Goal: Task Accomplishment & Management: Use online tool/utility

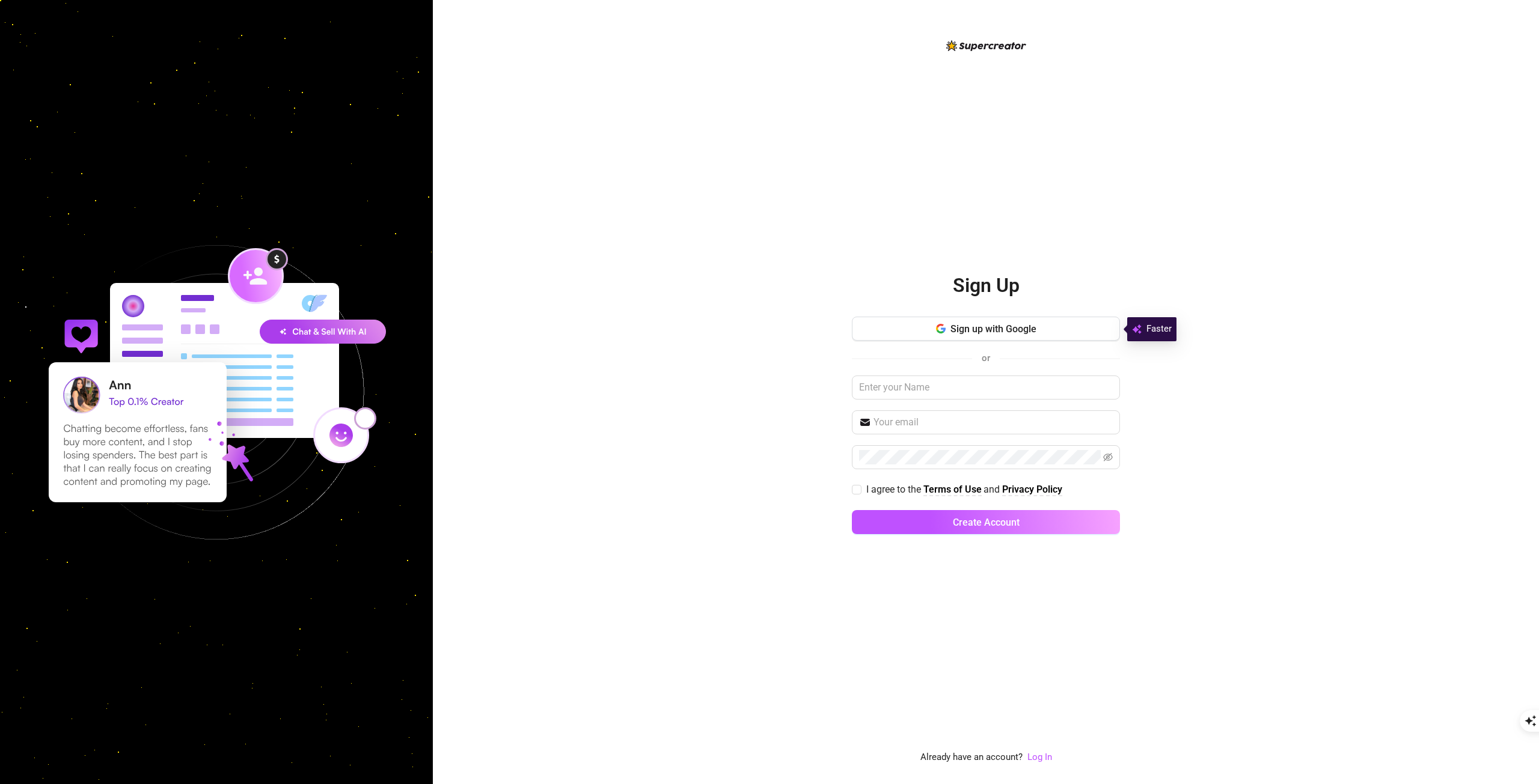
click at [1043, 326] on button "Sign up with Google" at bounding box center [986, 328] width 268 height 24
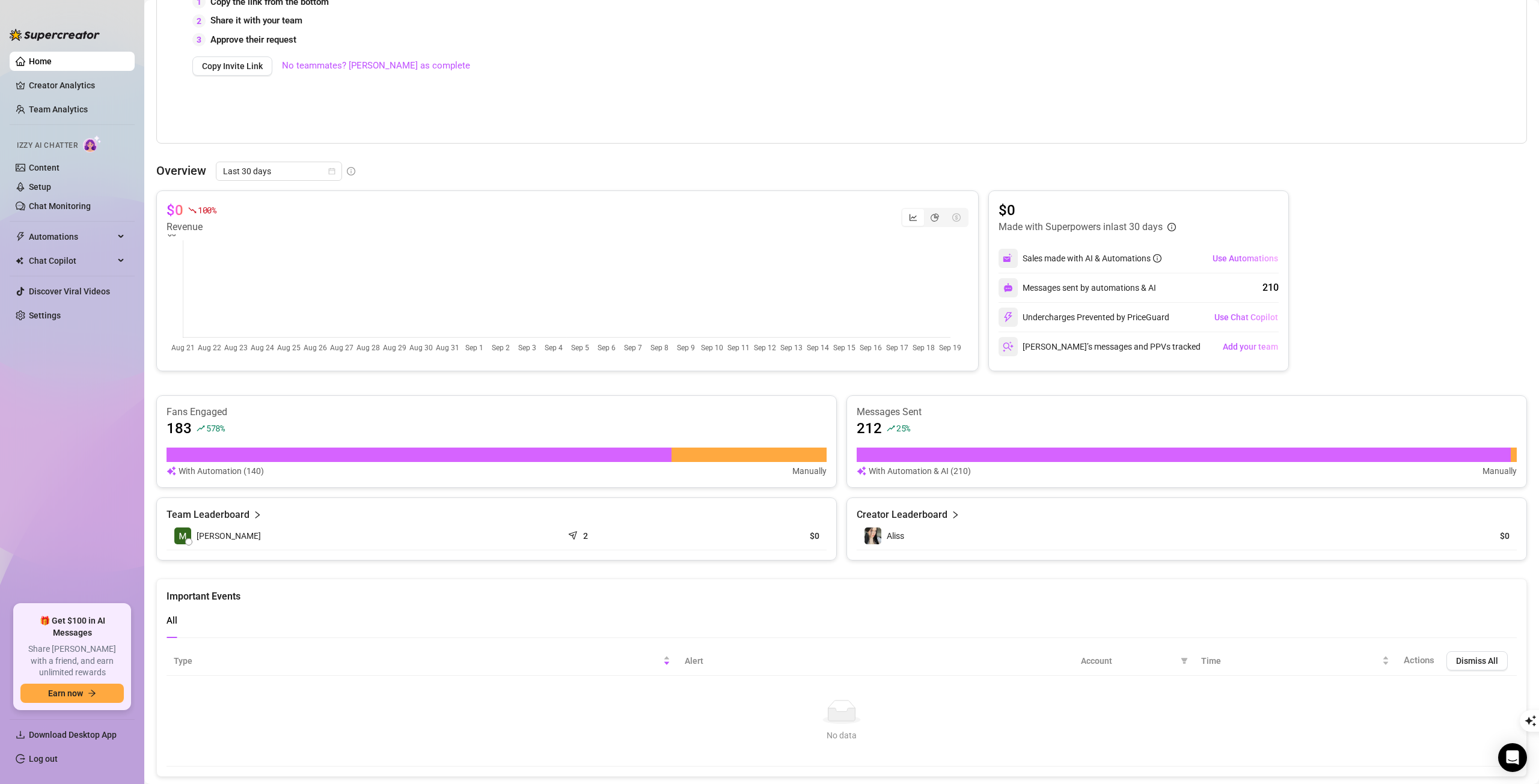
scroll to position [333, 0]
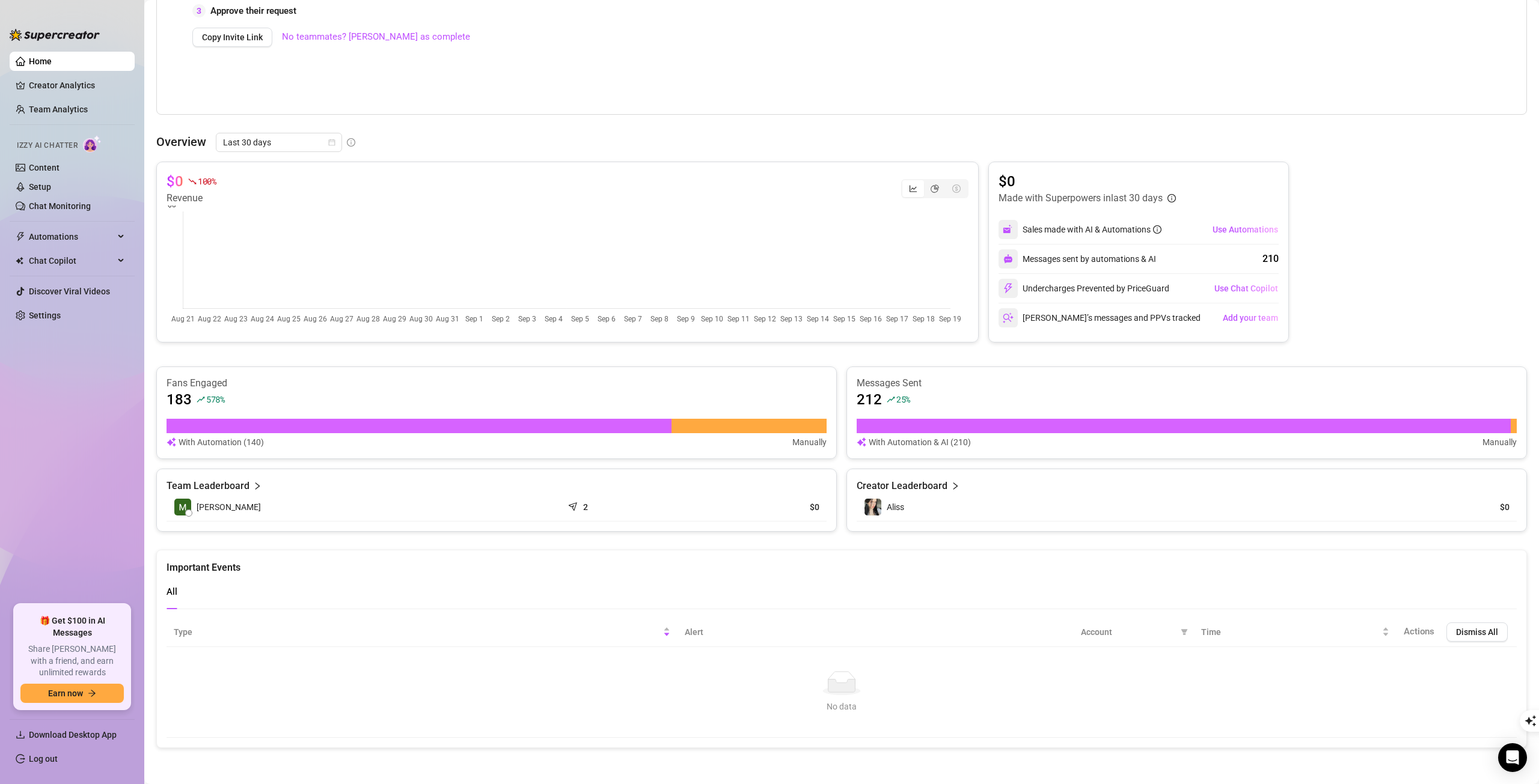
click at [75, 91] on link "Creator Analytics" at bounding box center [77, 85] width 96 height 19
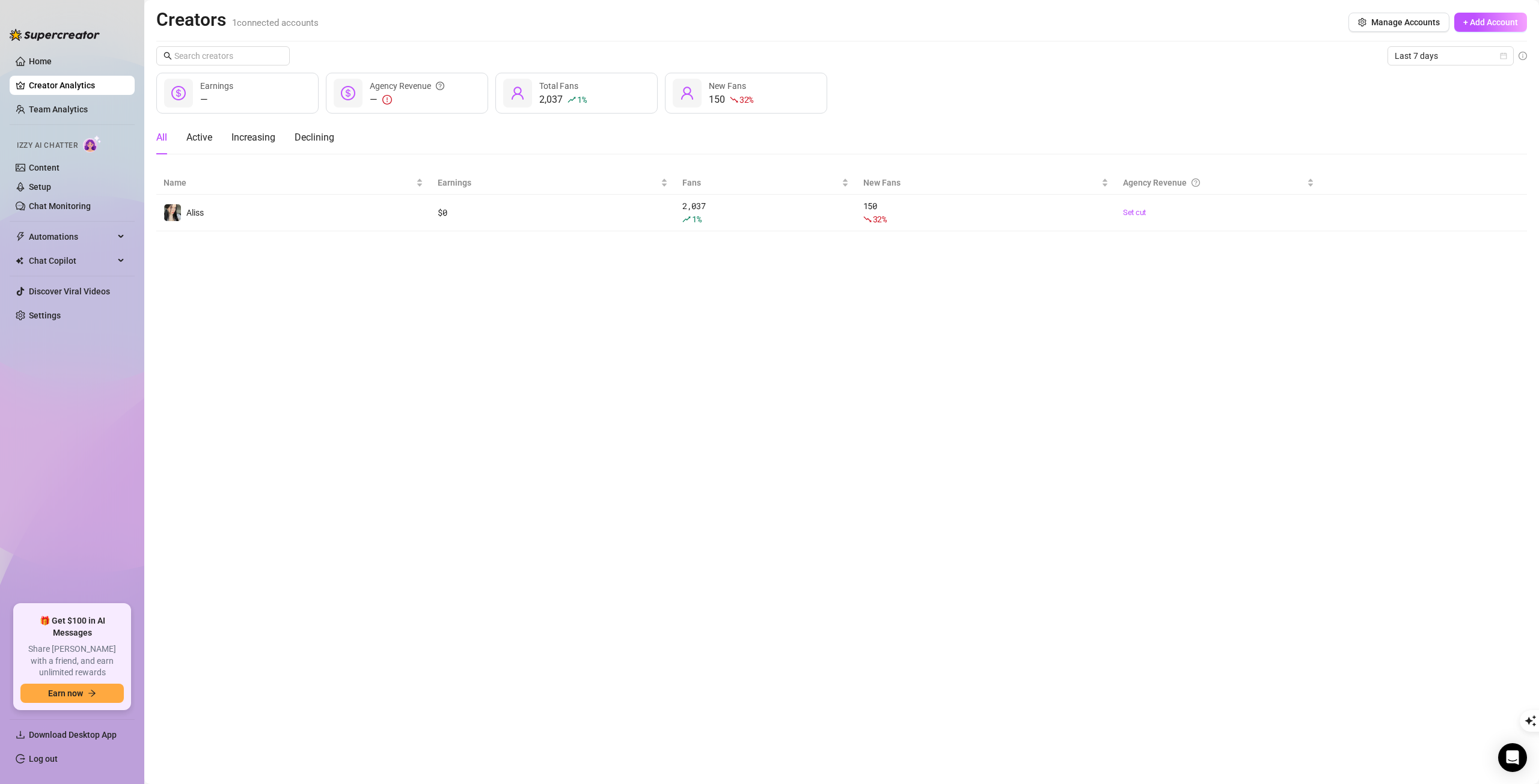
click at [1496, 22] on span "+ Add Account" at bounding box center [1490, 22] width 54 height 10
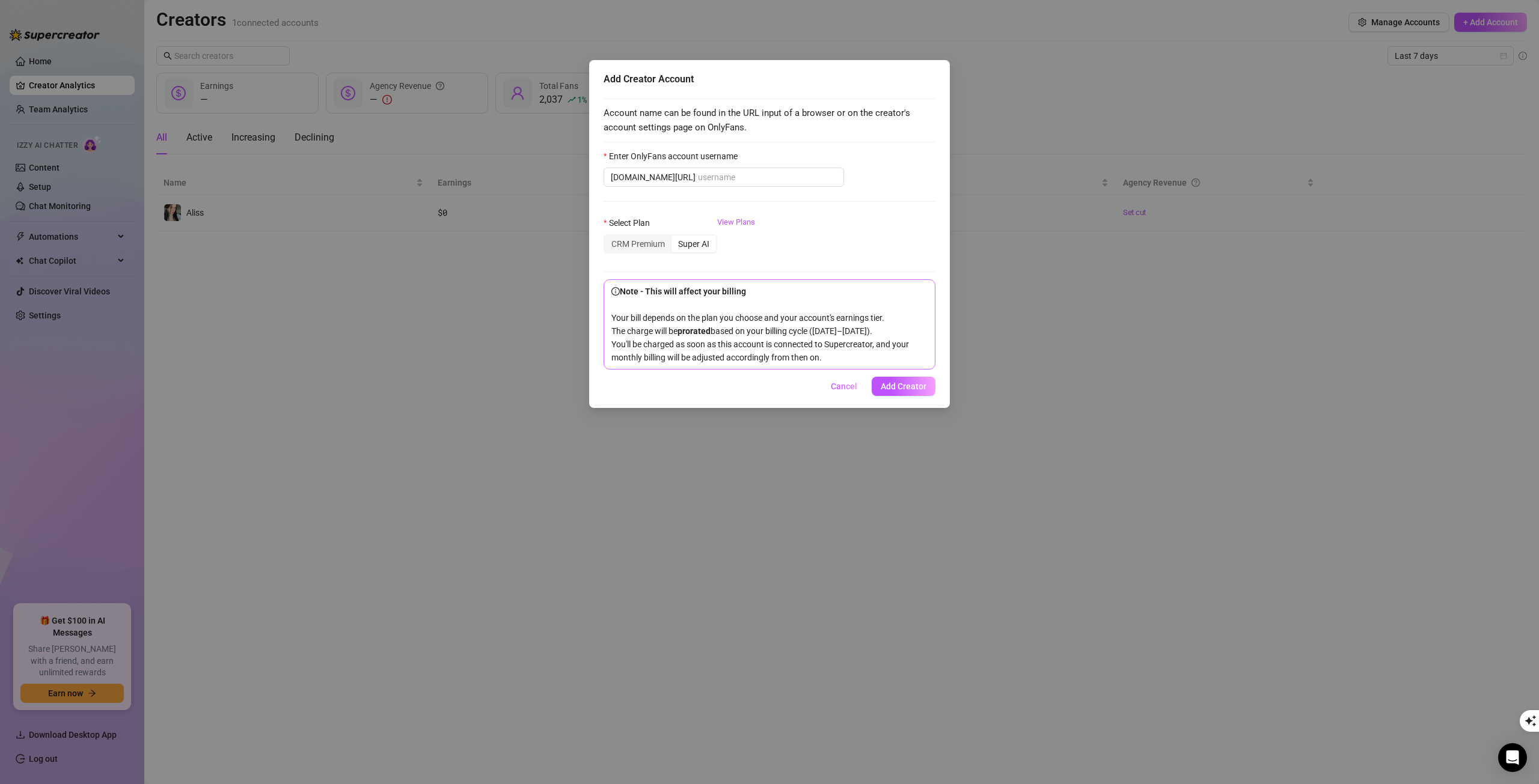
click at [752, 105] on div "Account name can be found in the URL input of a browser or on the creator's acc…" at bounding box center [769, 230] width 332 height 278
click at [738, 183] on input "Enter OnlyFans account username" at bounding box center [767, 177] width 139 height 13
paste input "tinaaa2410"
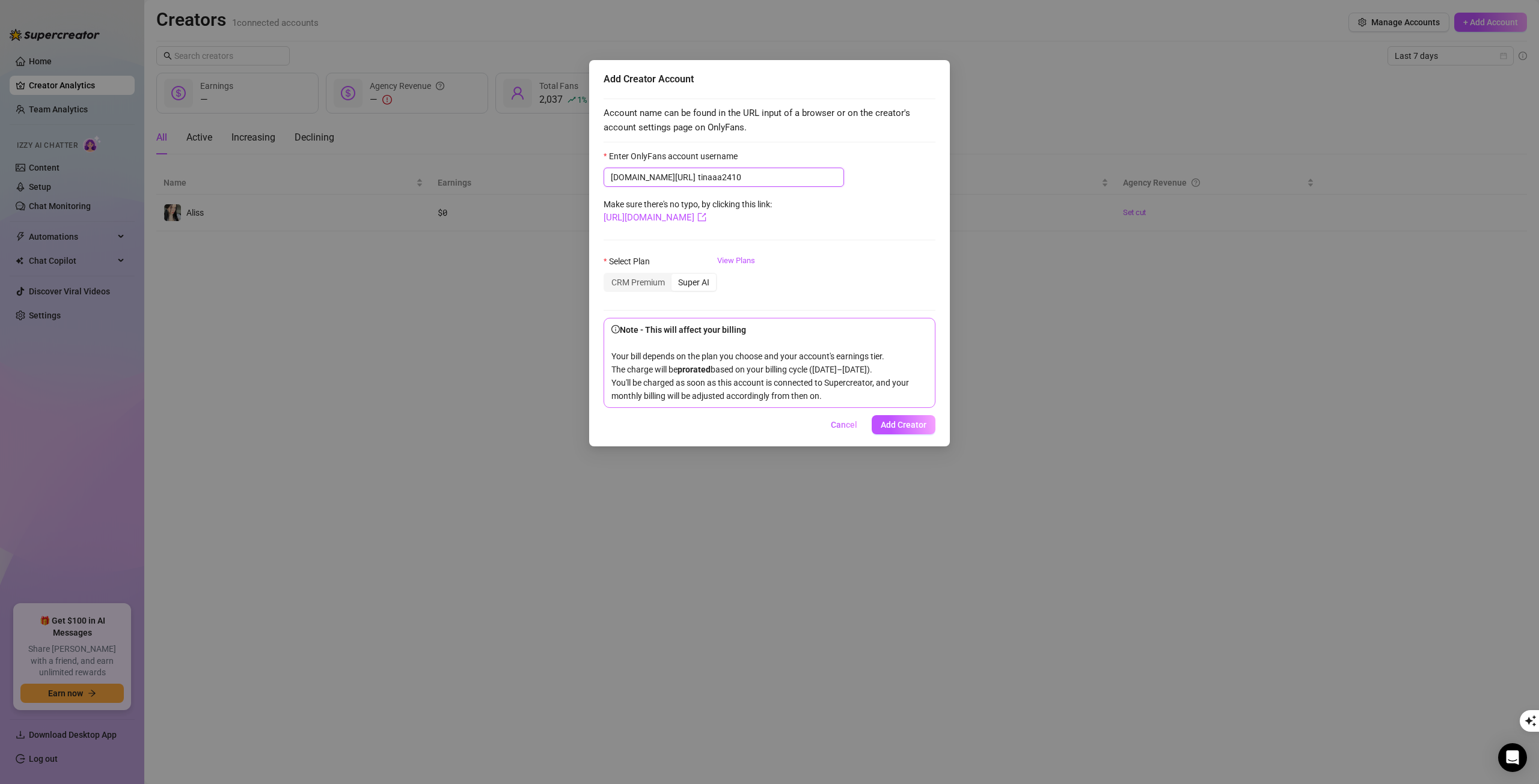
click at [698, 176] on input "tinaaa2410" at bounding box center [767, 177] width 139 height 13
type input "tinaaa2410"
click at [904, 429] on span "Add Creator" at bounding box center [904, 425] width 46 height 10
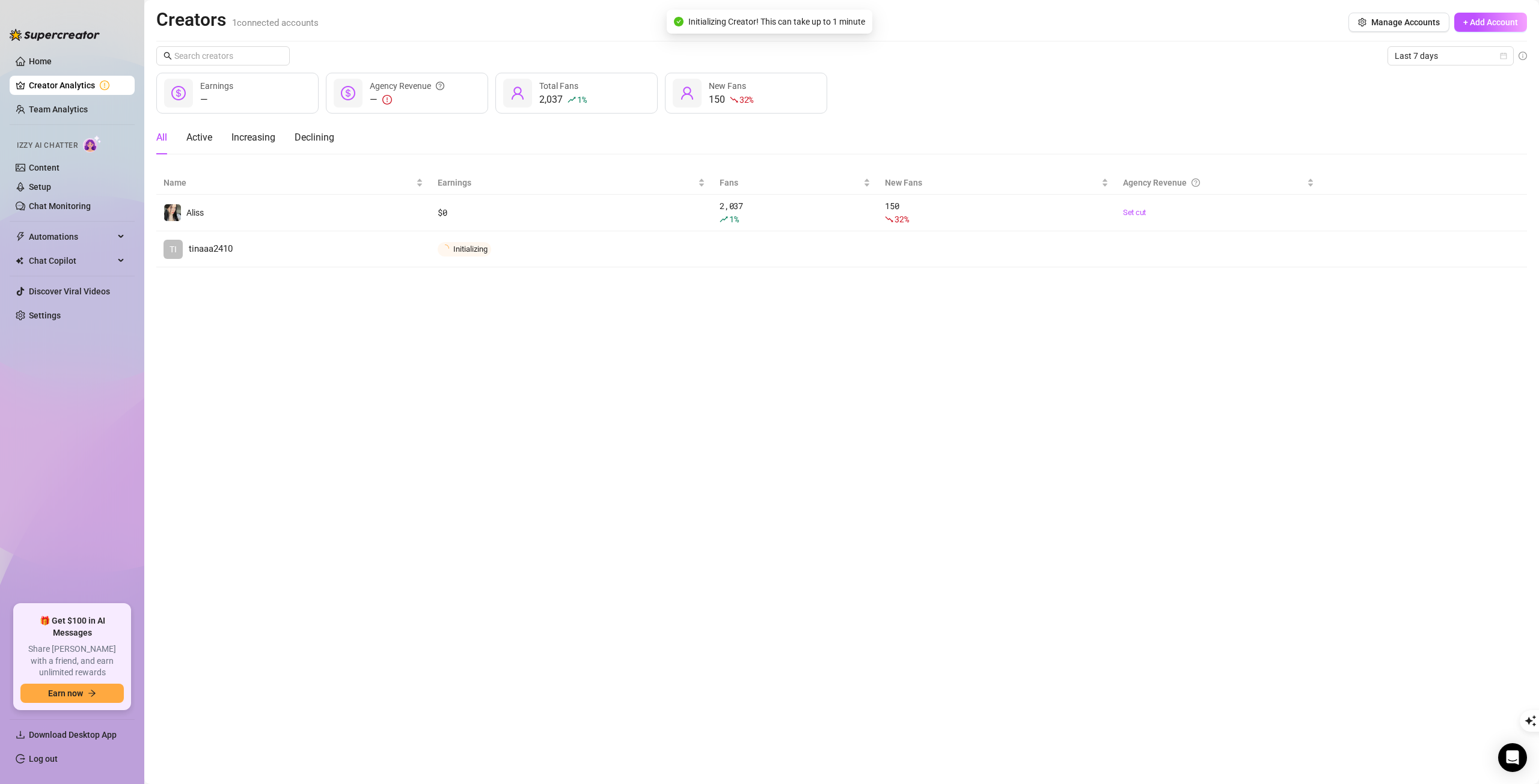
click at [0, 0] on span "Connect" at bounding box center [0, 0] width 0 height 0
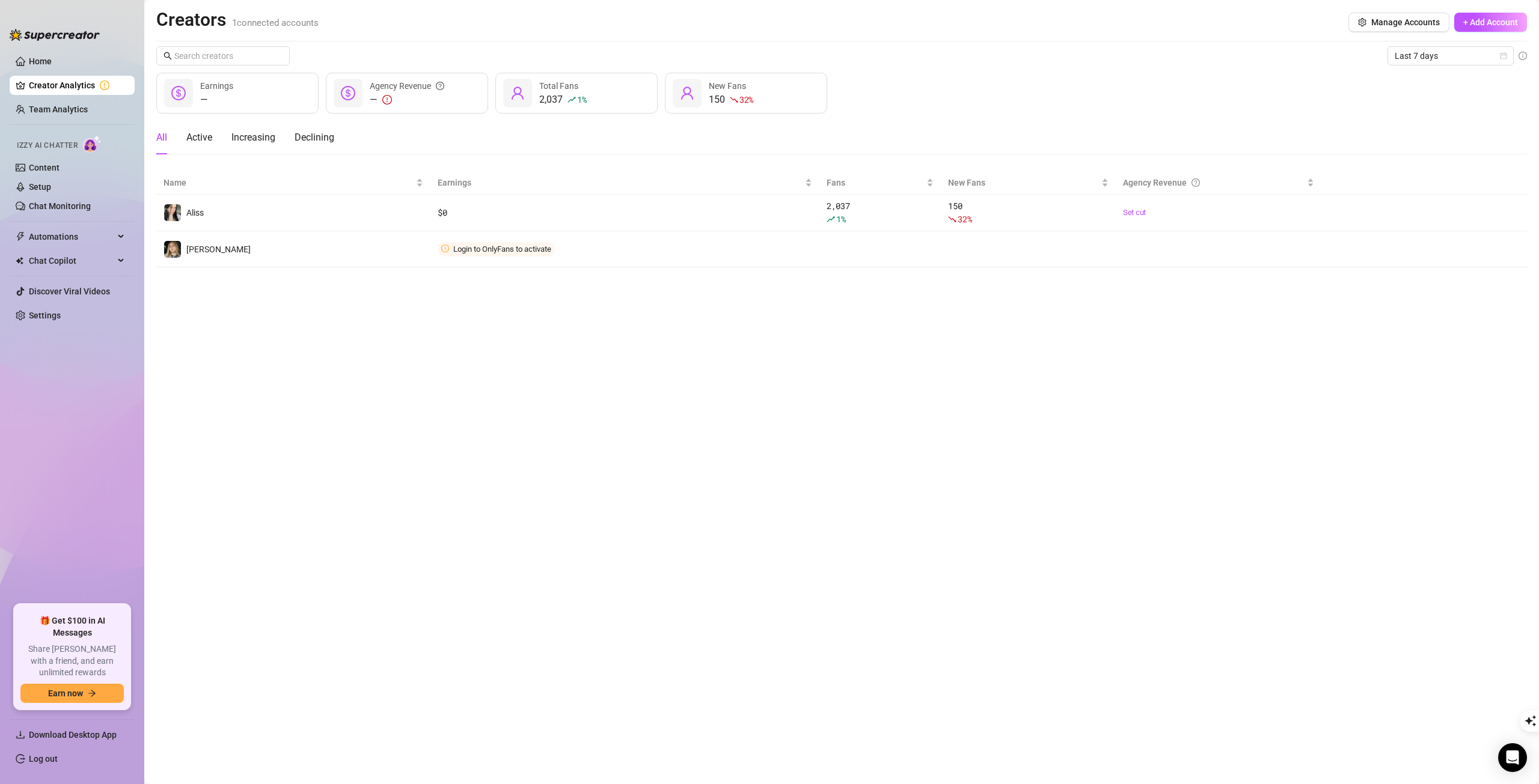
click at [0, 0] on span "Connect" at bounding box center [0, 0] width 0 height 0
drag, startPoint x: 1379, startPoint y: 250, endPoint x: 1276, endPoint y: 225, distance: 106.0
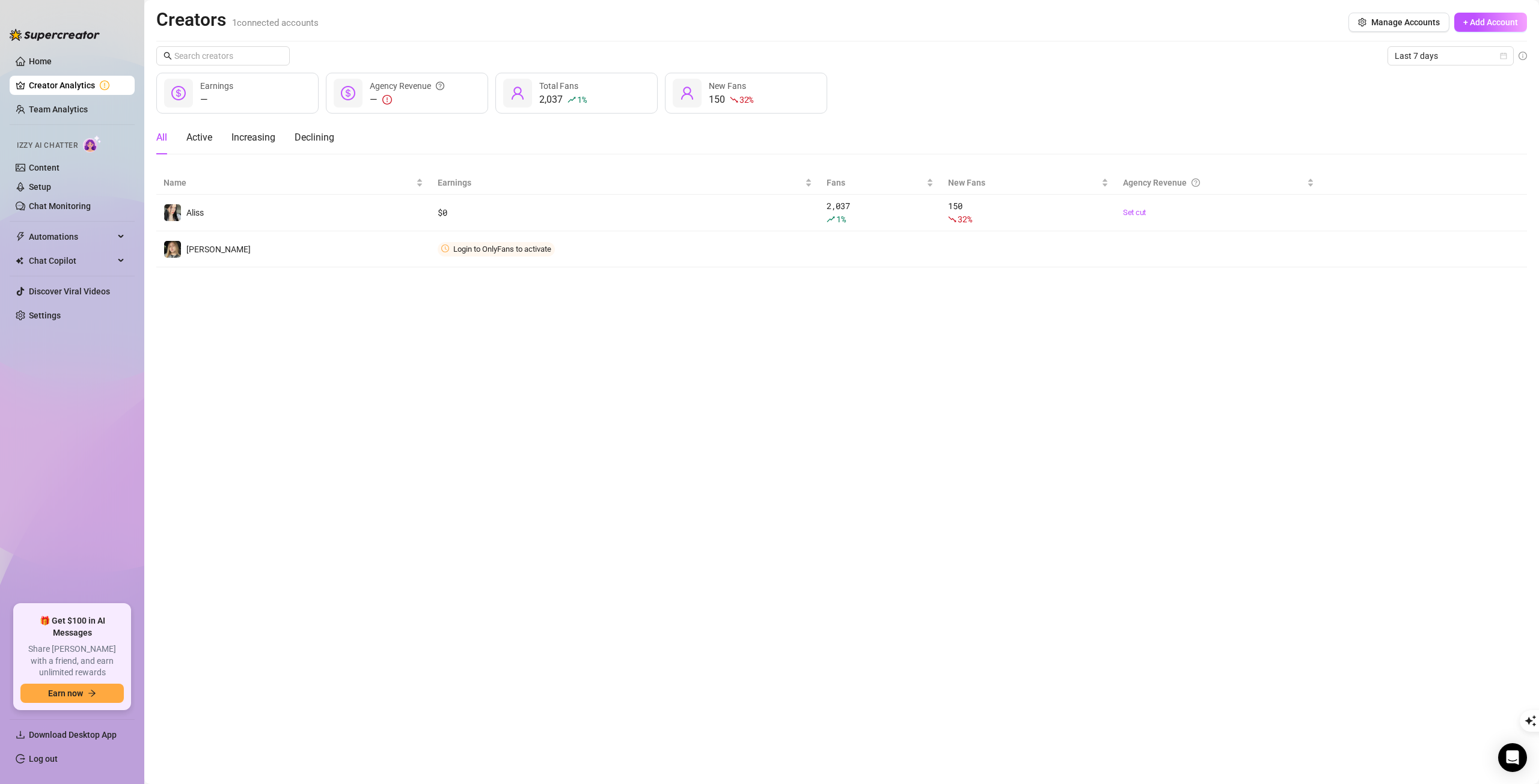
click at [0, 0] on span "Connect" at bounding box center [0, 0] width 0 height 0
click at [0, 0] on icon "more" at bounding box center [0, 0] width 0 height 0
click at [496, 252] on span "Login to OnlyFans to activate" at bounding box center [502, 249] width 98 height 9
click at [498, 250] on span "Login to OnlyFans to activate" at bounding box center [502, 249] width 98 height 9
click at [52, 58] on link "Home" at bounding box center [40, 61] width 23 height 10
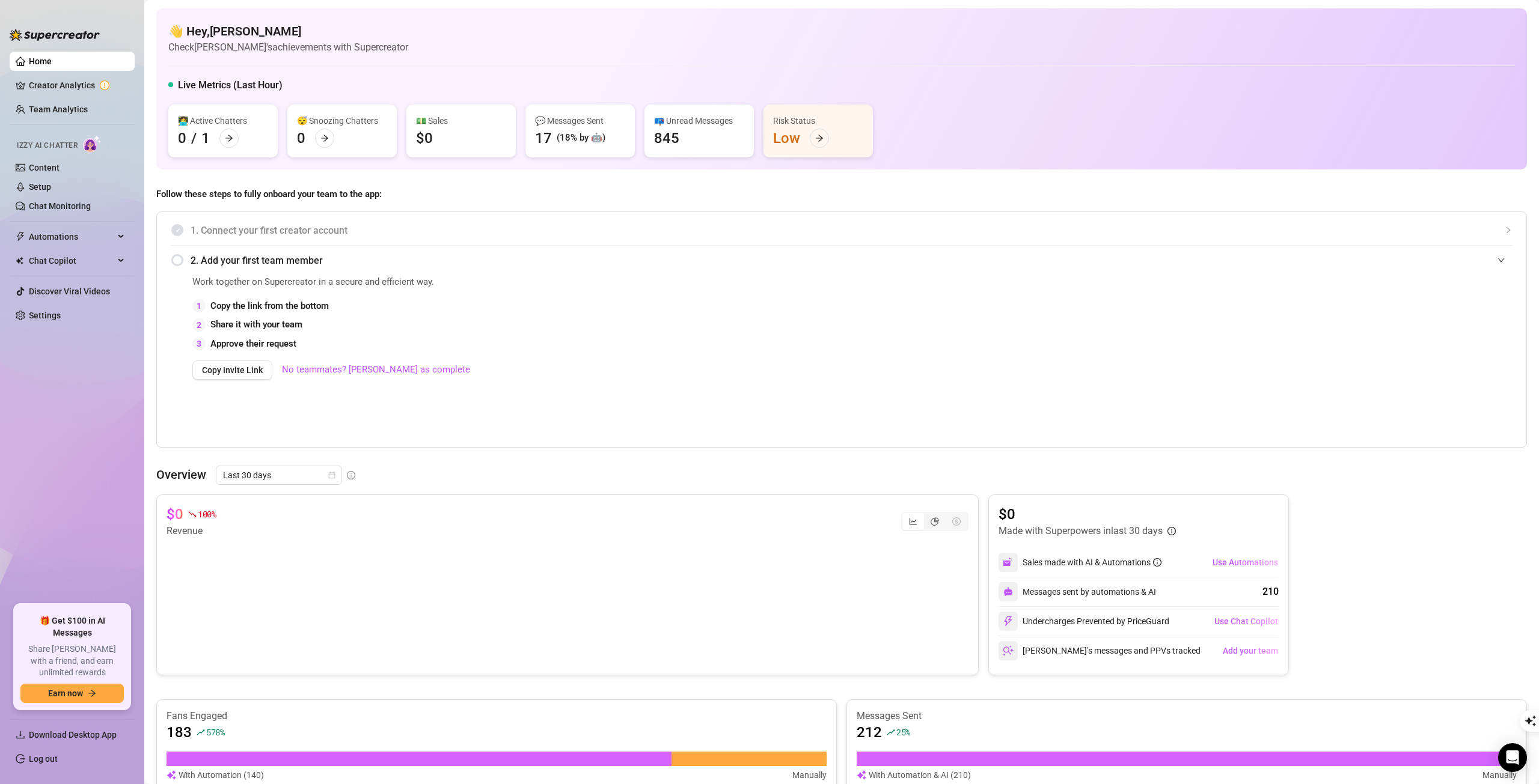
click at [65, 36] on img at bounding box center [55, 35] width 90 height 12
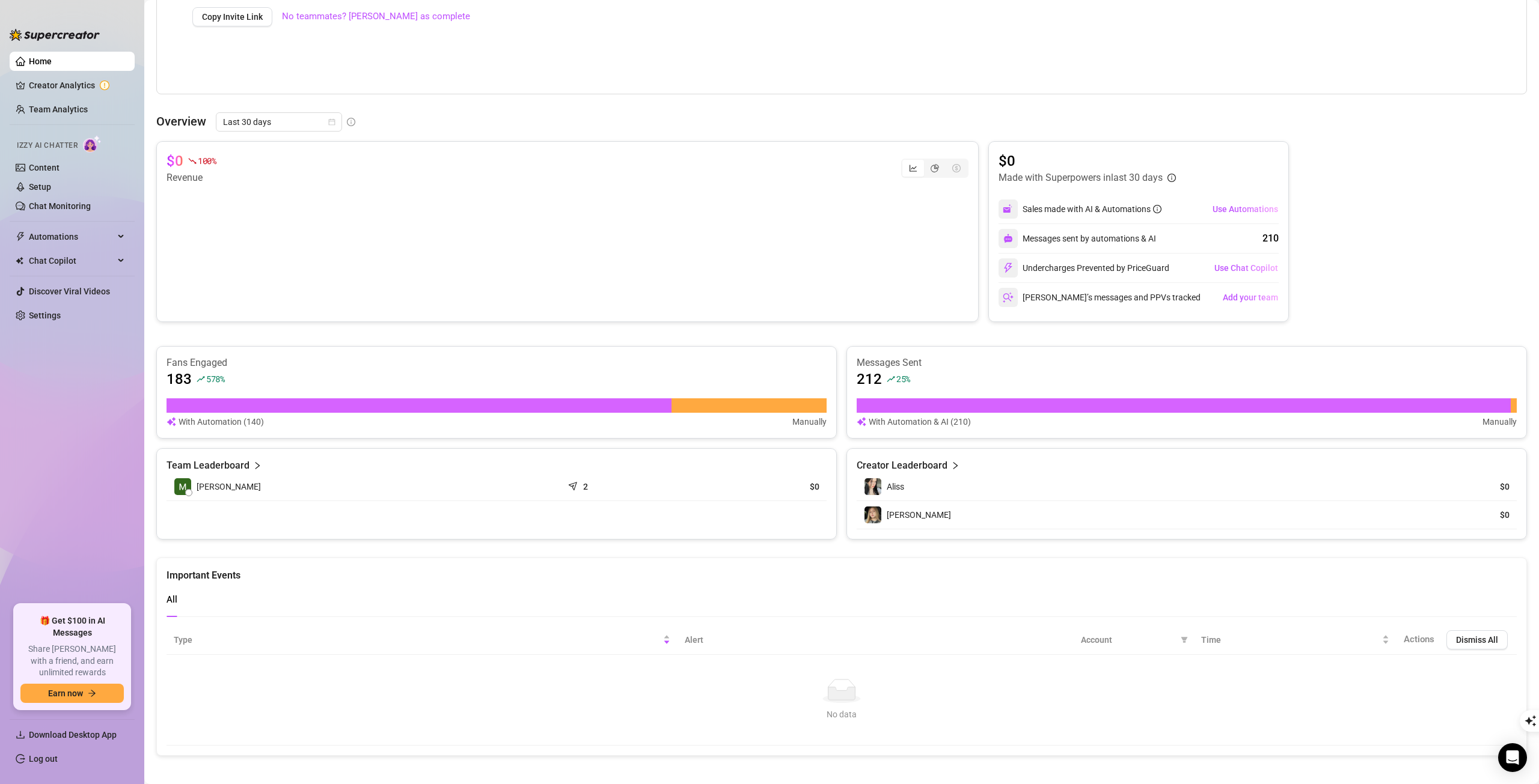
scroll to position [361, 0]
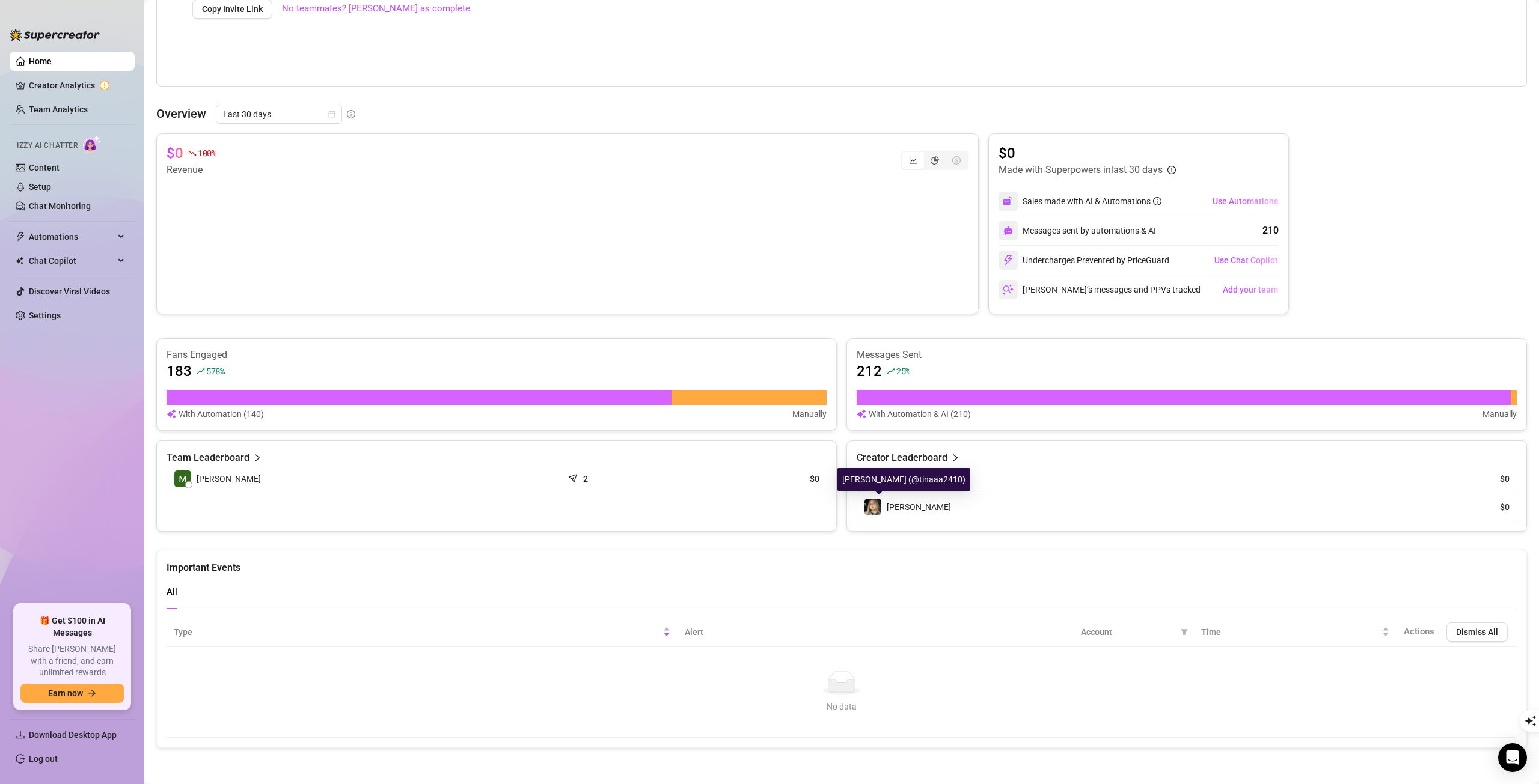
click at [887, 507] on span "[PERSON_NAME]" at bounding box center [919, 507] width 64 height 10
click at [864, 505] on img at bounding box center [873, 507] width 17 height 17
click at [59, 83] on link "Creator Analytics" at bounding box center [77, 85] width 96 height 19
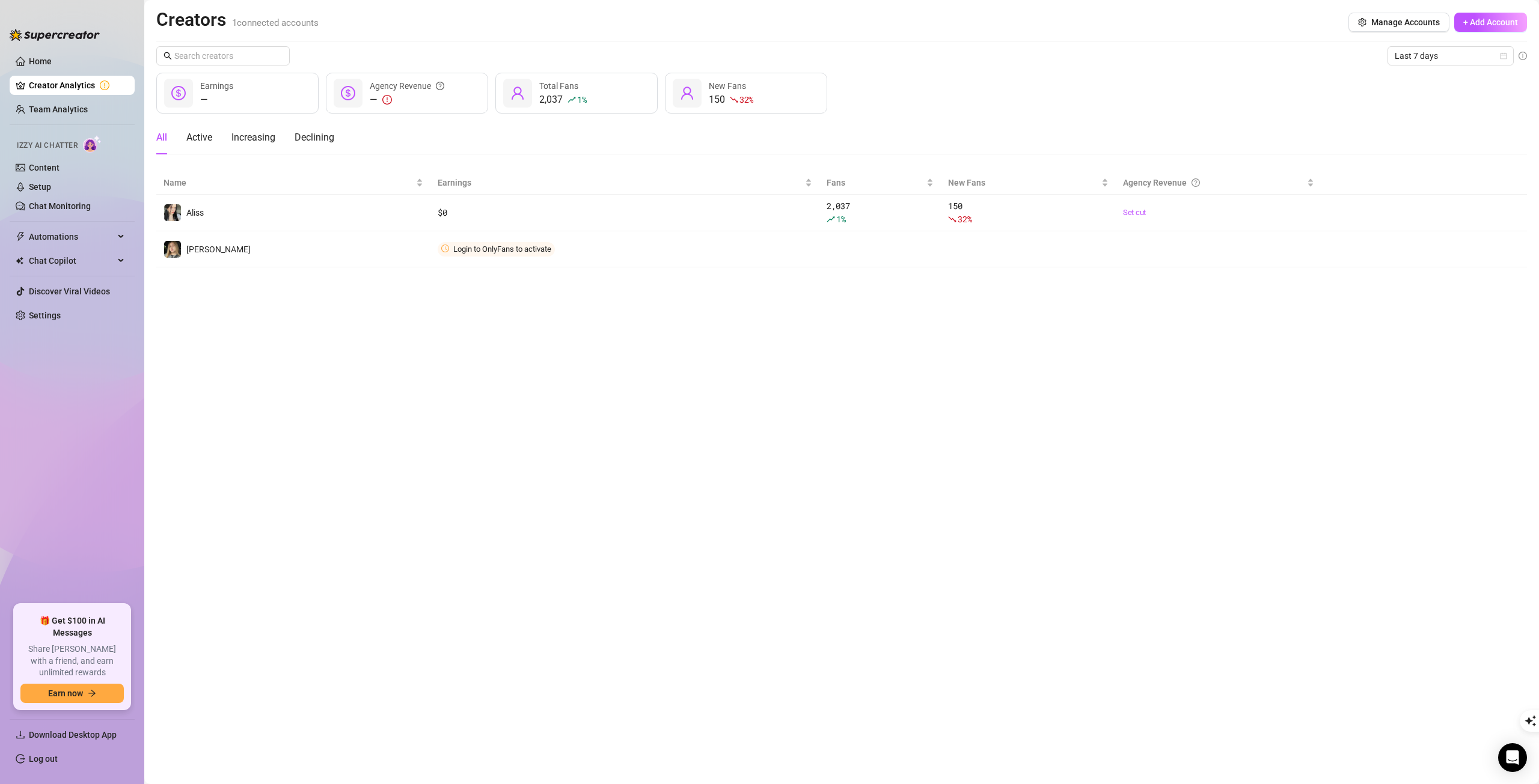
drag, startPoint x: 536, startPoint y: 246, endPoint x: 562, endPoint y: 251, distance: 26.5
click at [538, 246] on span "Login to OnlyFans to activate" at bounding box center [502, 249] width 98 height 9
click at [0, 0] on span "Connect" at bounding box center [0, 0] width 0 height 0
click at [82, 111] on link "Team Analytics" at bounding box center [58, 109] width 59 height 10
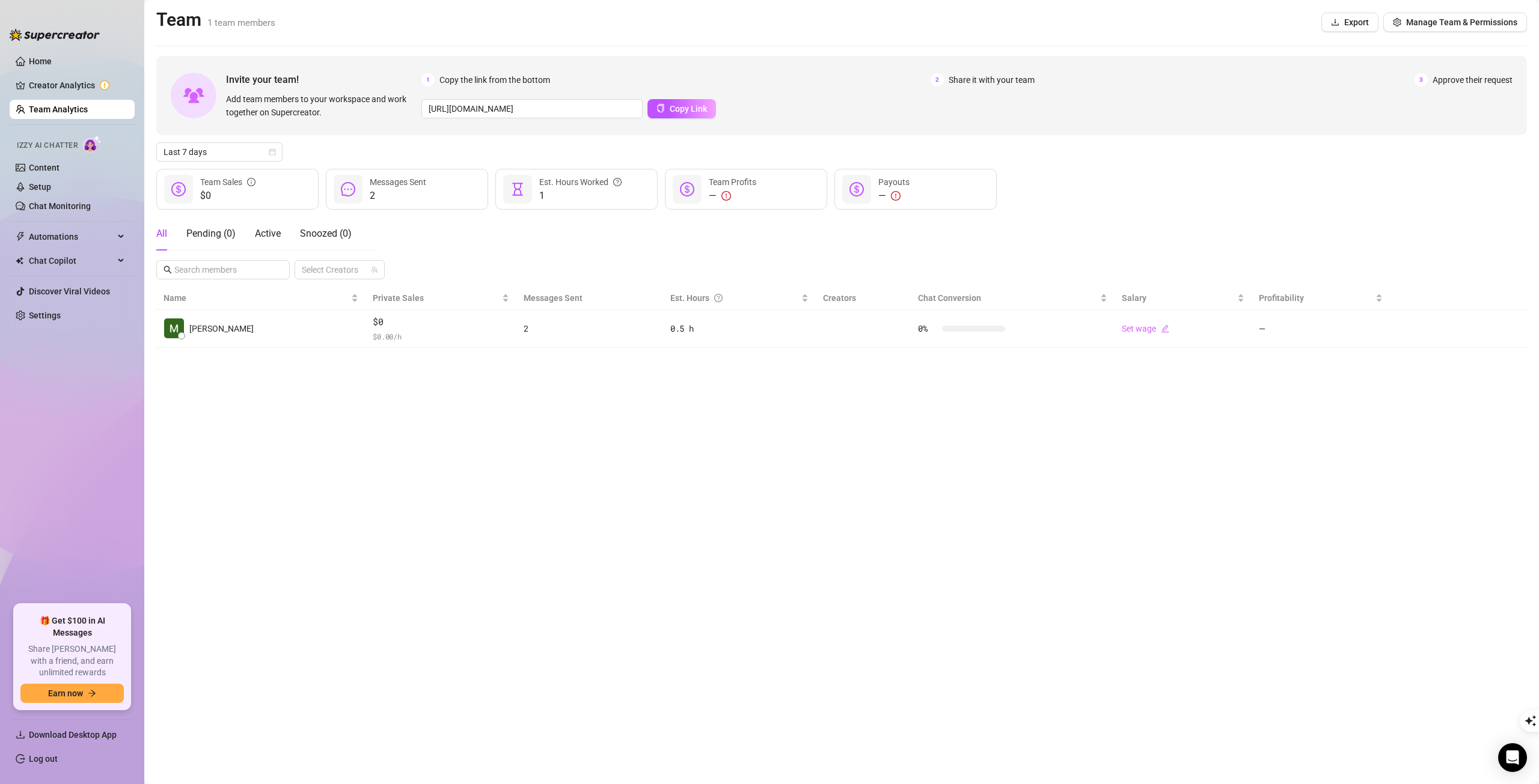
click at [60, 168] on link "Content" at bounding box center [44, 167] width 31 height 10
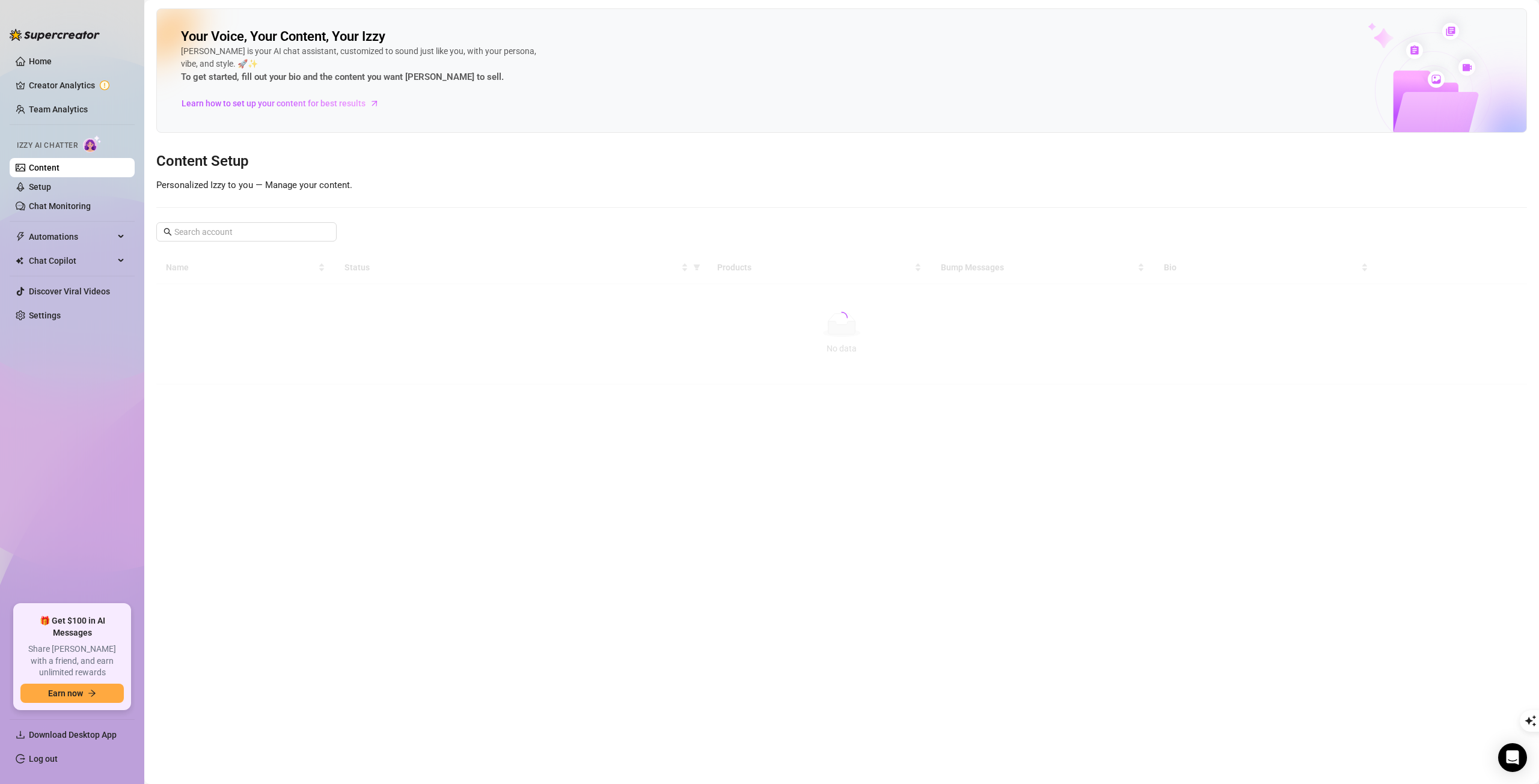
click at [51, 187] on link "Setup" at bounding box center [40, 187] width 22 height 10
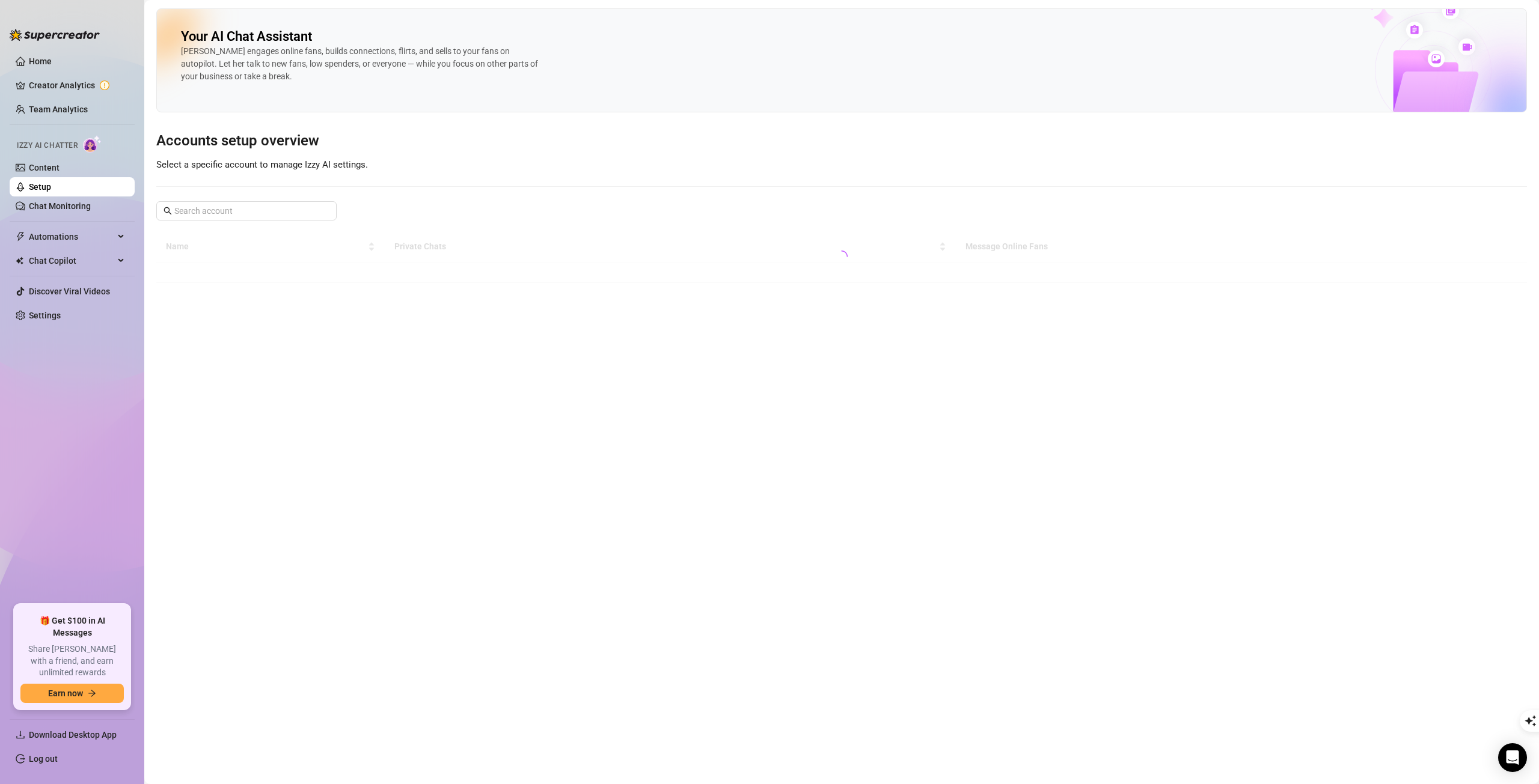
click at [58, 203] on link "Chat Monitoring" at bounding box center [60, 206] width 62 height 10
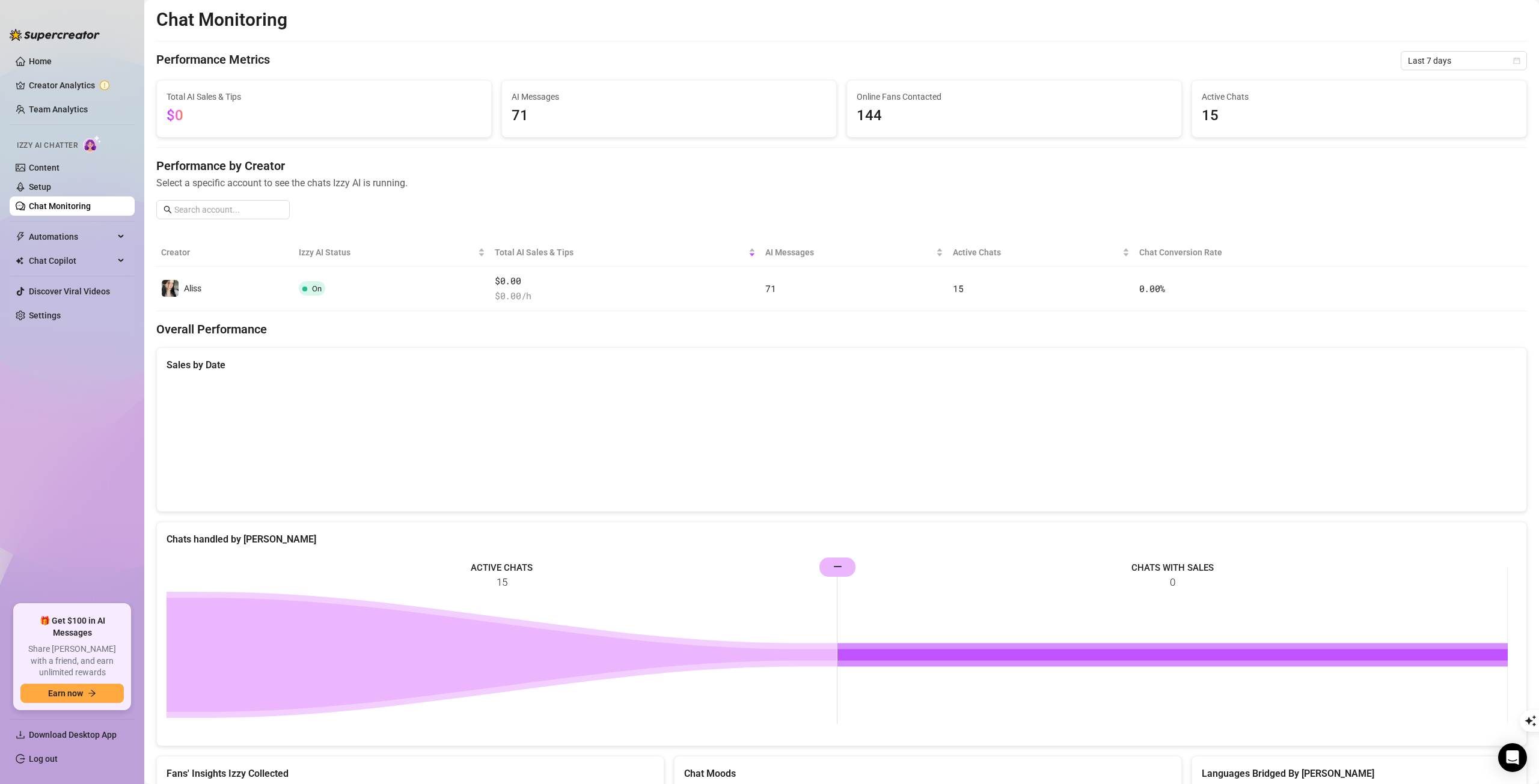
click at [81, 90] on link "Creator Analytics" at bounding box center [77, 85] width 96 height 19
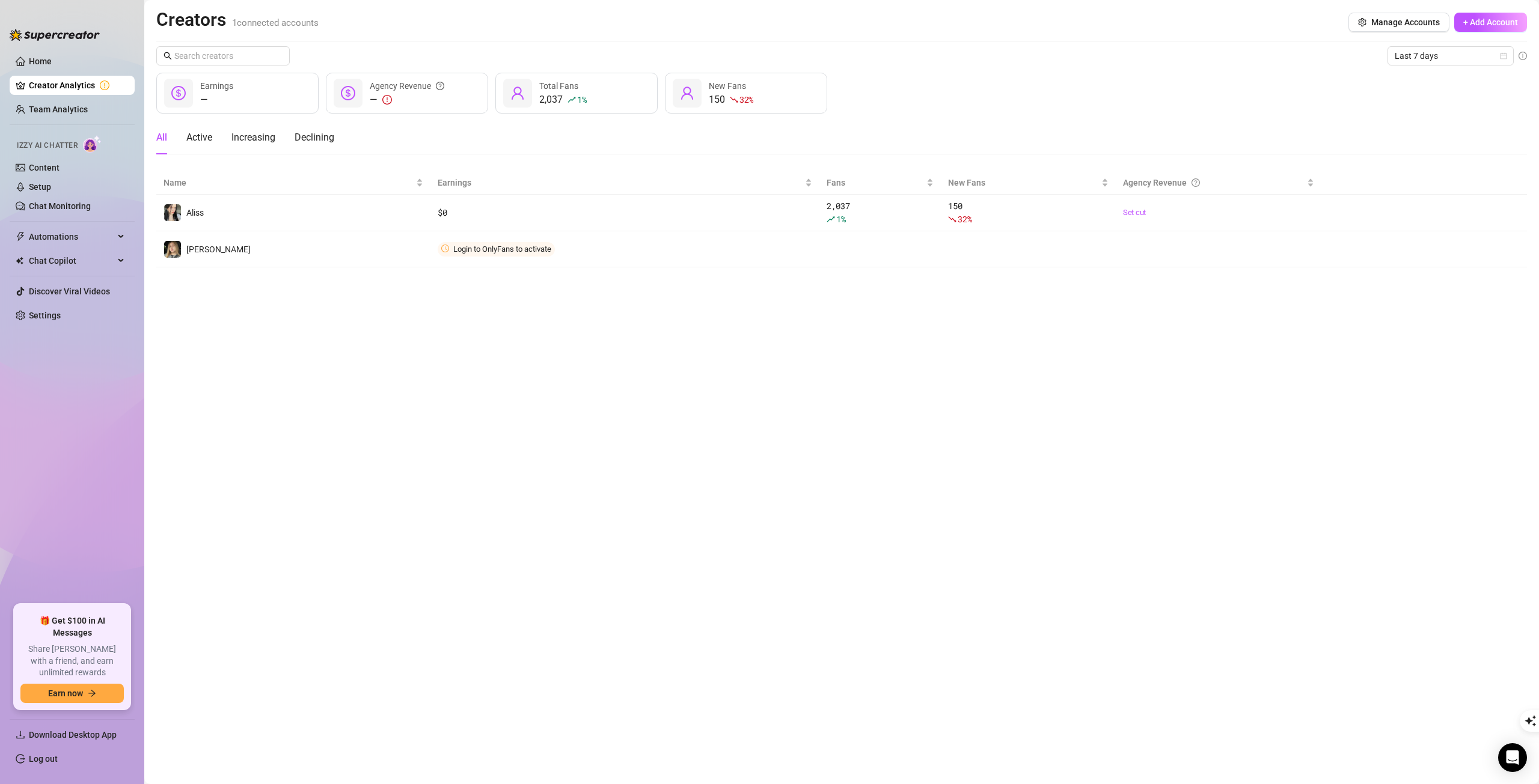
click at [0, 0] on span "Connect" at bounding box center [0, 0] width 0 height 0
click at [0, 0] on span "button" at bounding box center [0, 0] width 0 height 0
click at [0, 0] on span "Connect" at bounding box center [0, 0] width 0 height 0
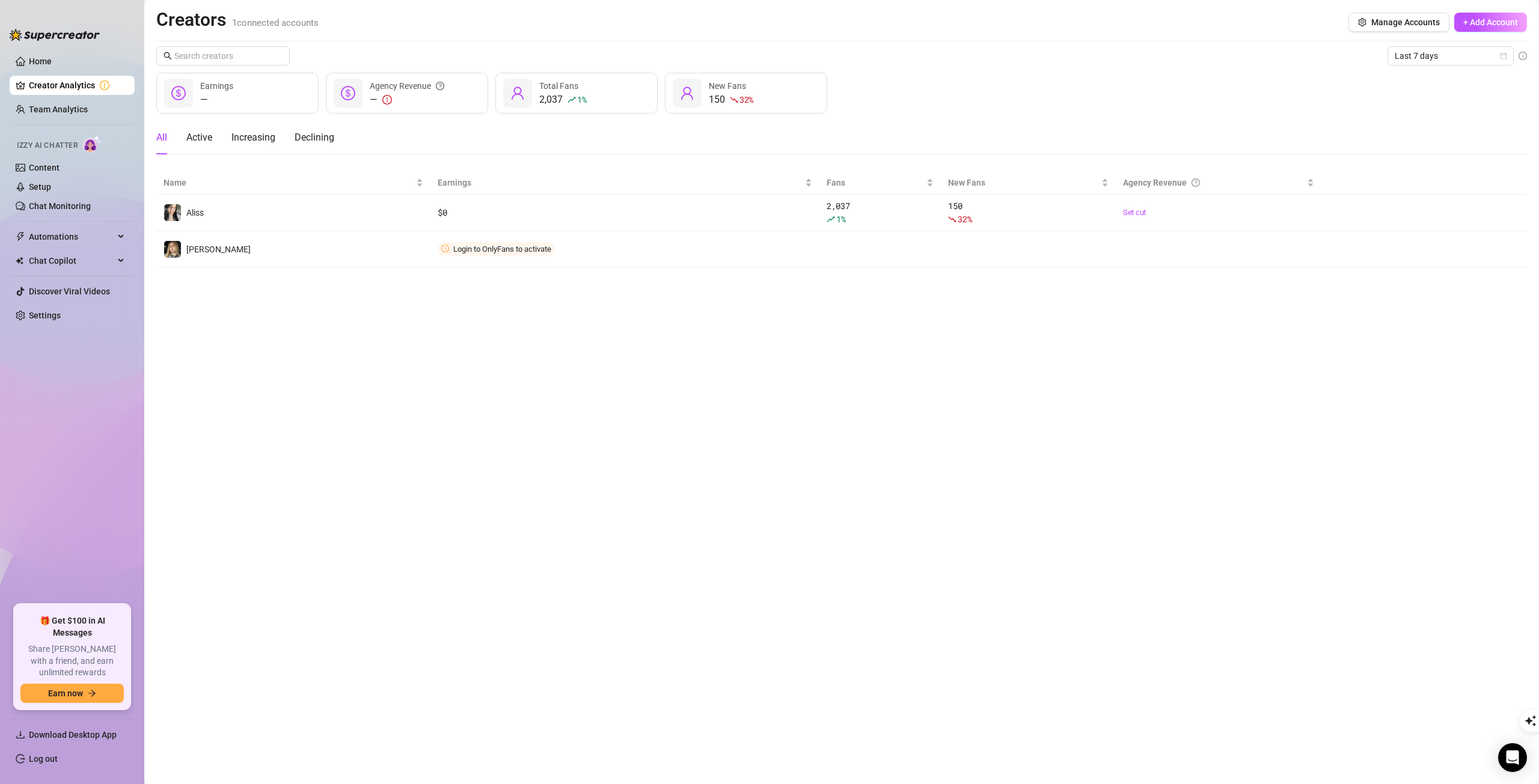
click at [0, 0] on span "Connect" at bounding box center [0, 0] width 0 height 0
click at [1378, 18] on span "Manage Accounts" at bounding box center [1405, 22] width 69 height 10
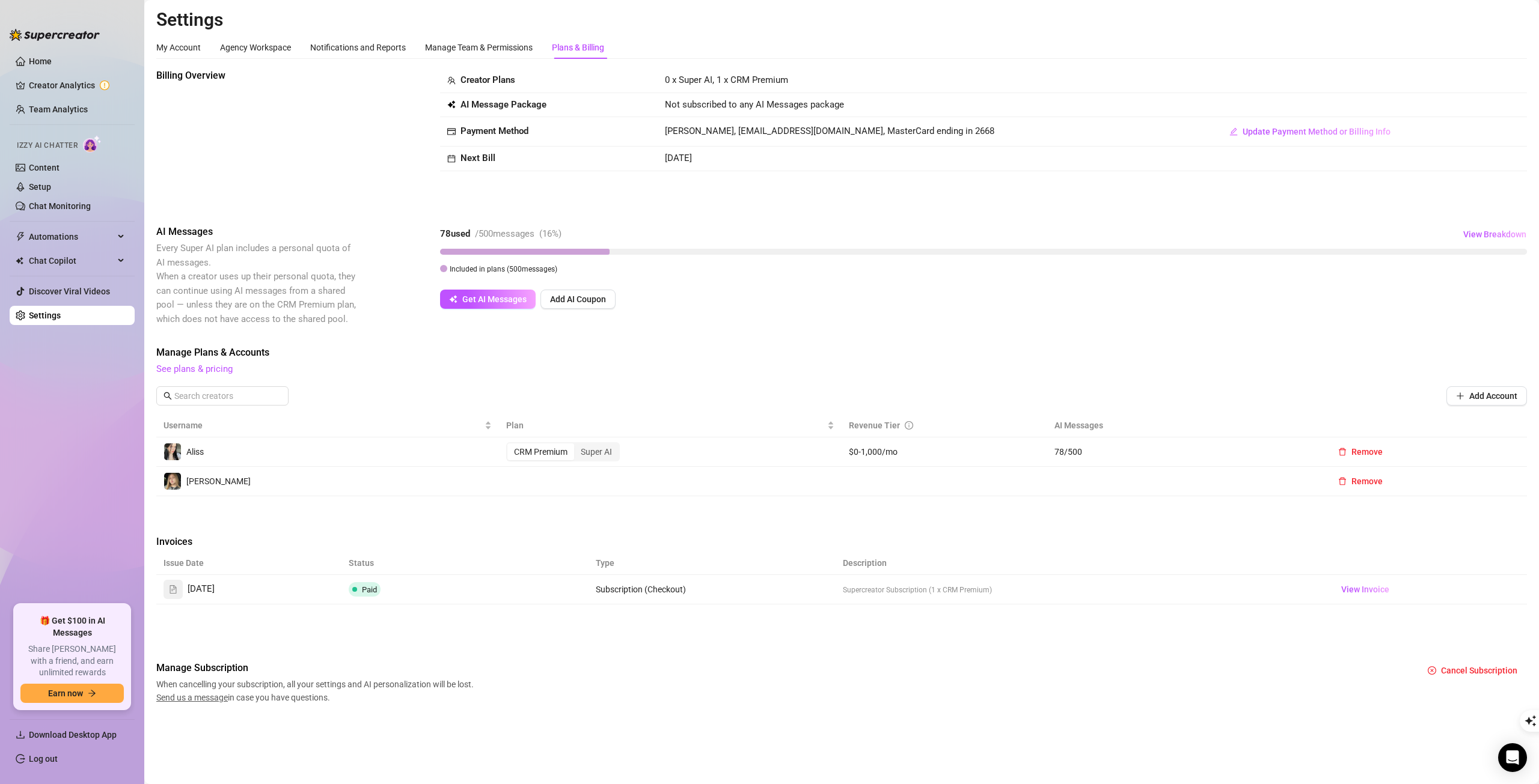
click at [582, 490] on td at bounding box center [670, 481] width 343 height 29
click at [585, 477] on td at bounding box center [670, 481] width 343 height 29
click at [559, 487] on td at bounding box center [670, 481] width 343 height 29
click at [496, 52] on div "Manage Team & Permissions" at bounding box center [479, 47] width 108 height 13
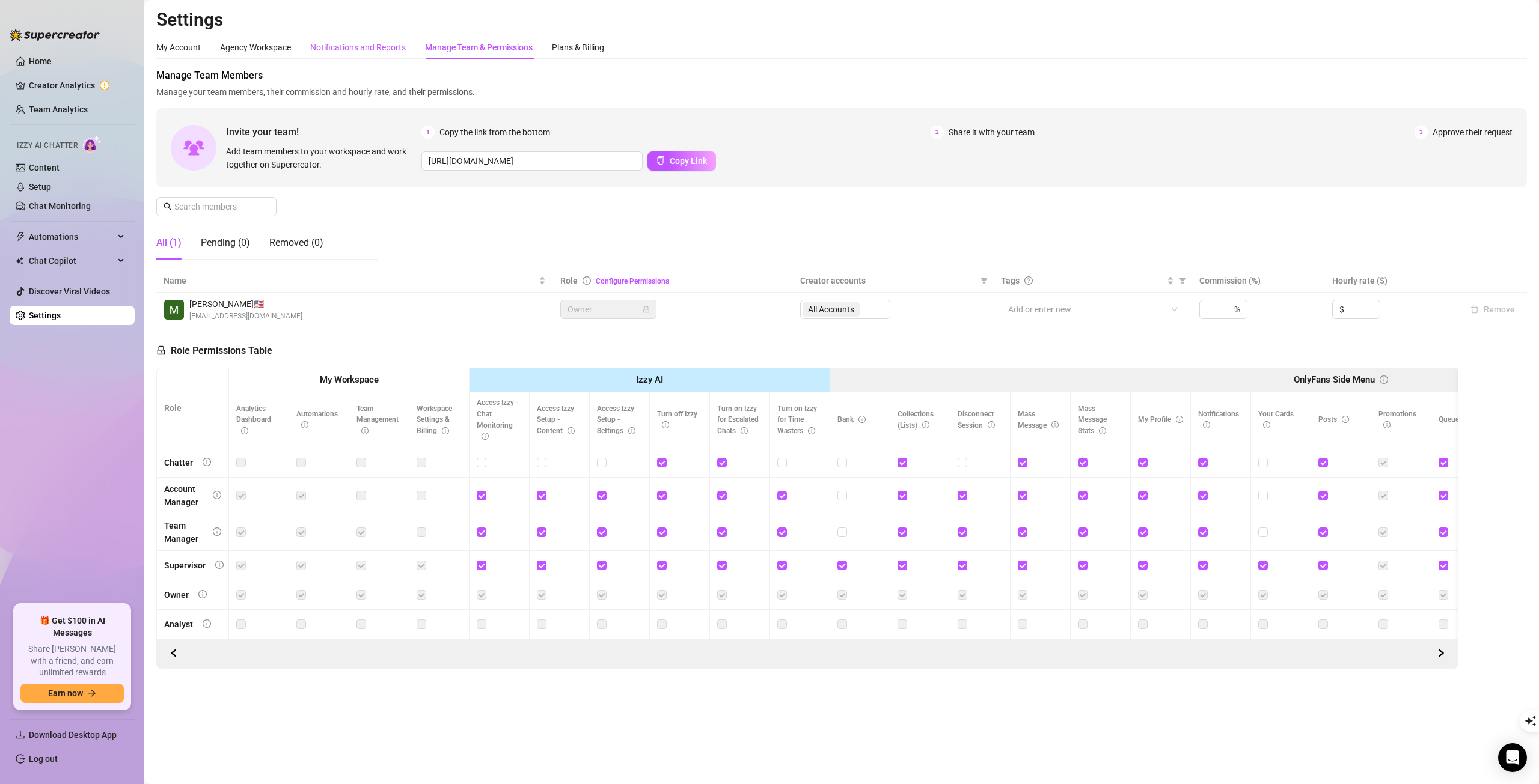
drag, startPoint x: 379, startPoint y: 45, endPoint x: 351, endPoint y: 54, distance: 29.4
click at [374, 46] on div "Notifications and Reports" at bounding box center [358, 47] width 96 height 13
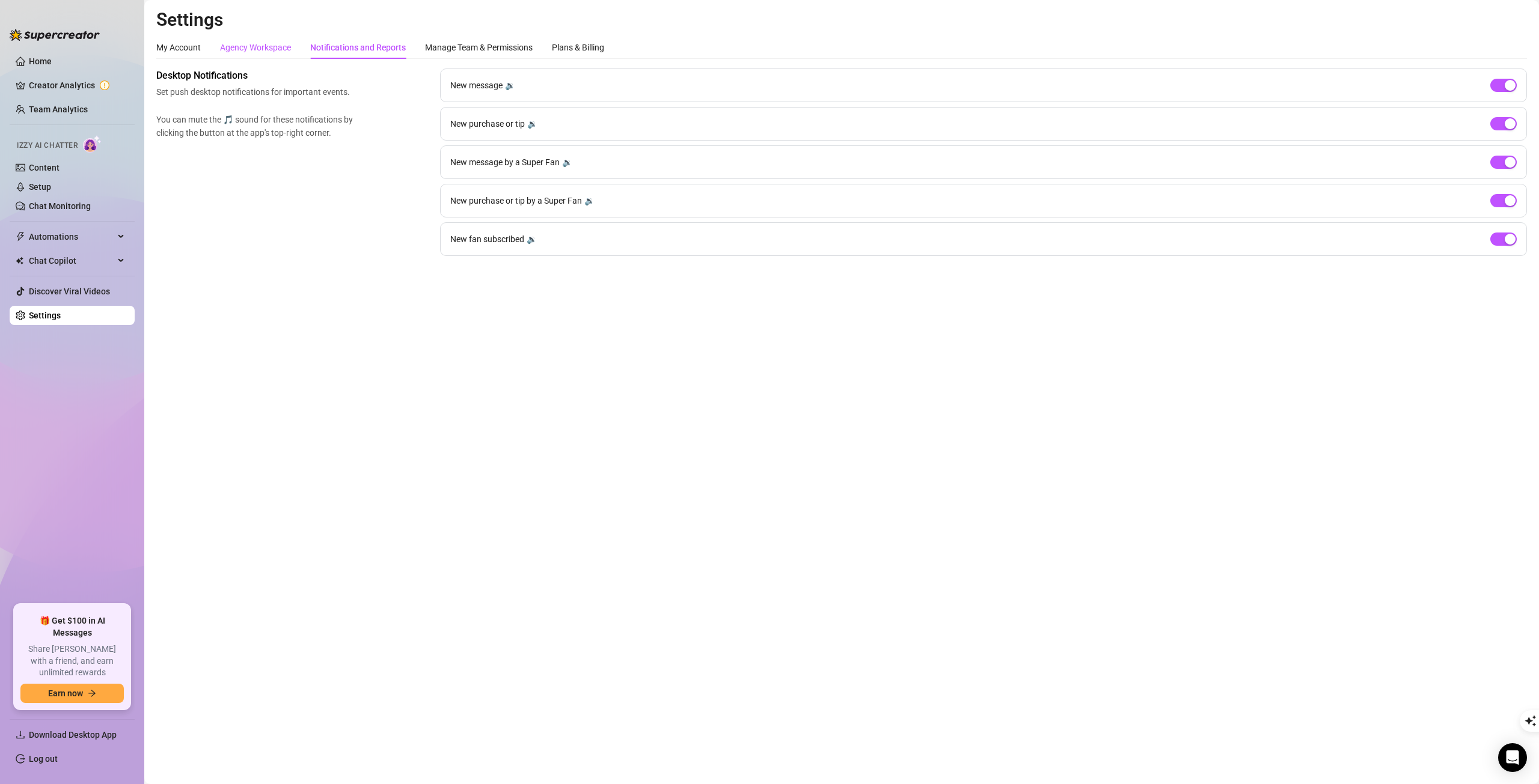
click at [262, 46] on div "Agency Workspace" at bounding box center [256, 47] width 71 height 13
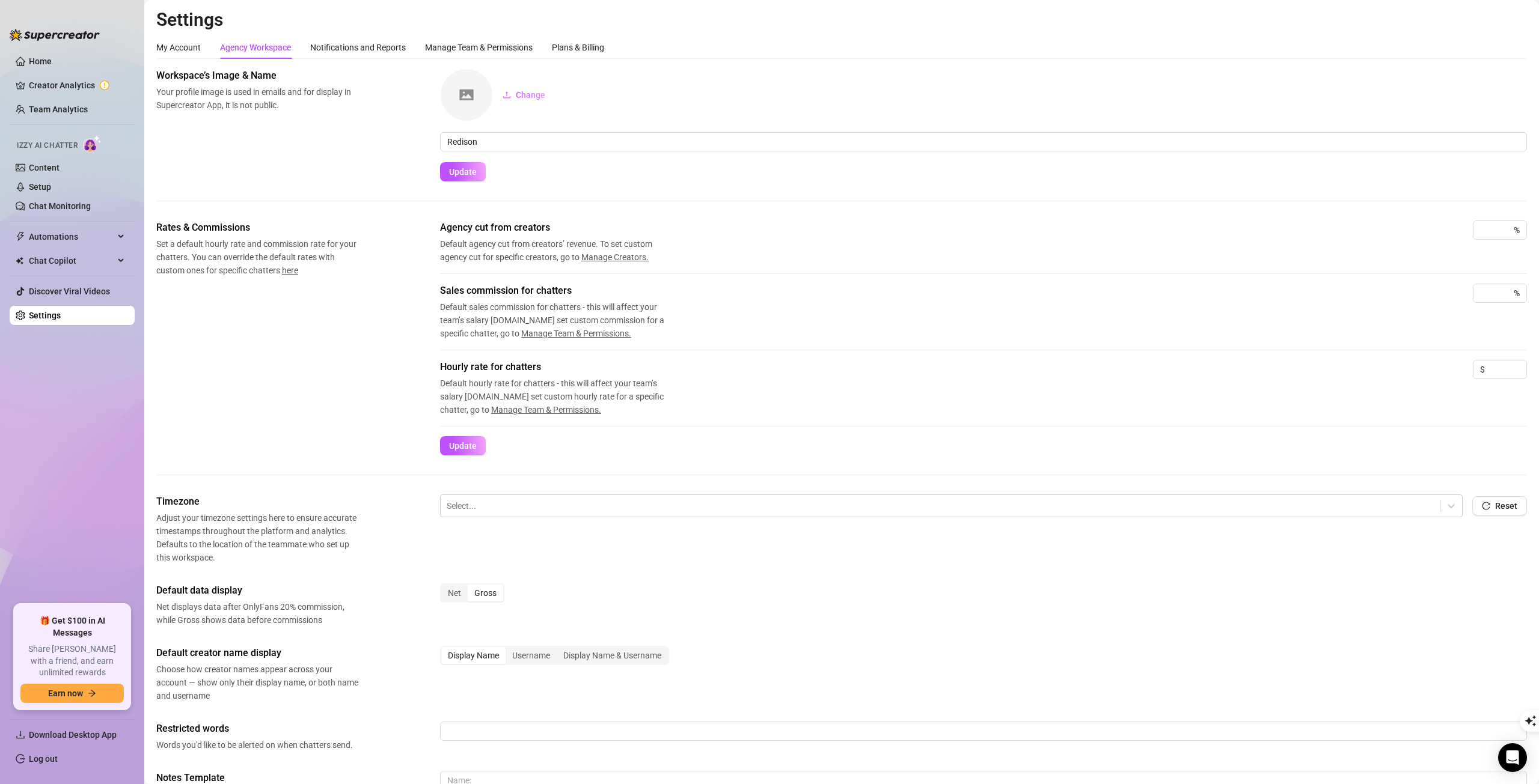
click at [170, 54] on div "My Account" at bounding box center [178, 47] width 45 height 23
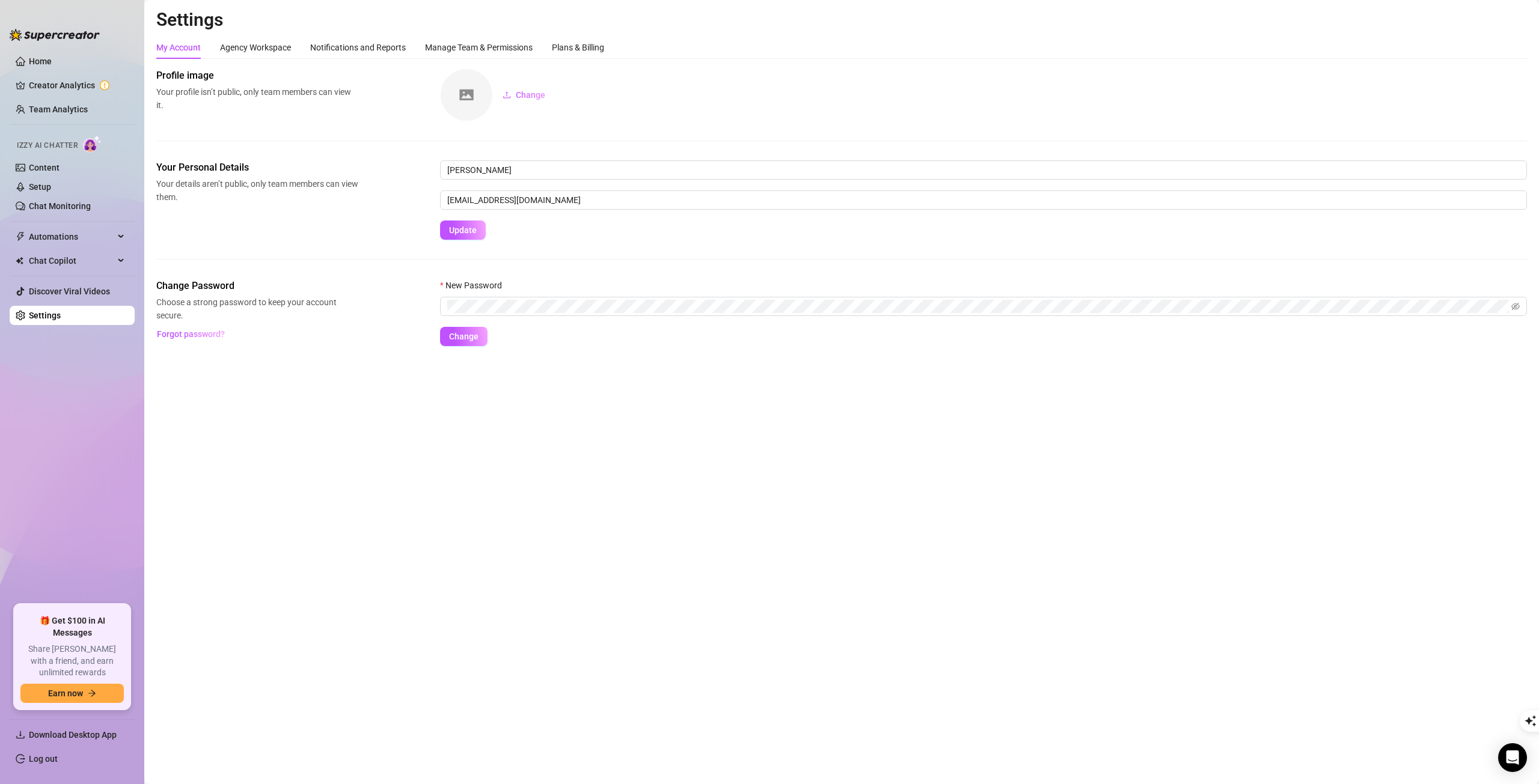
click at [61, 321] on link "Settings" at bounding box center [45, 315] width 32 height 10
click at [58, 142] on span "Izzy AI Chatter" at bounding box center [48, 146] width 62 height 11
click at [50, 208] on link "Chat Monitoring" at bounding box center [60, 206] width 62 height 10
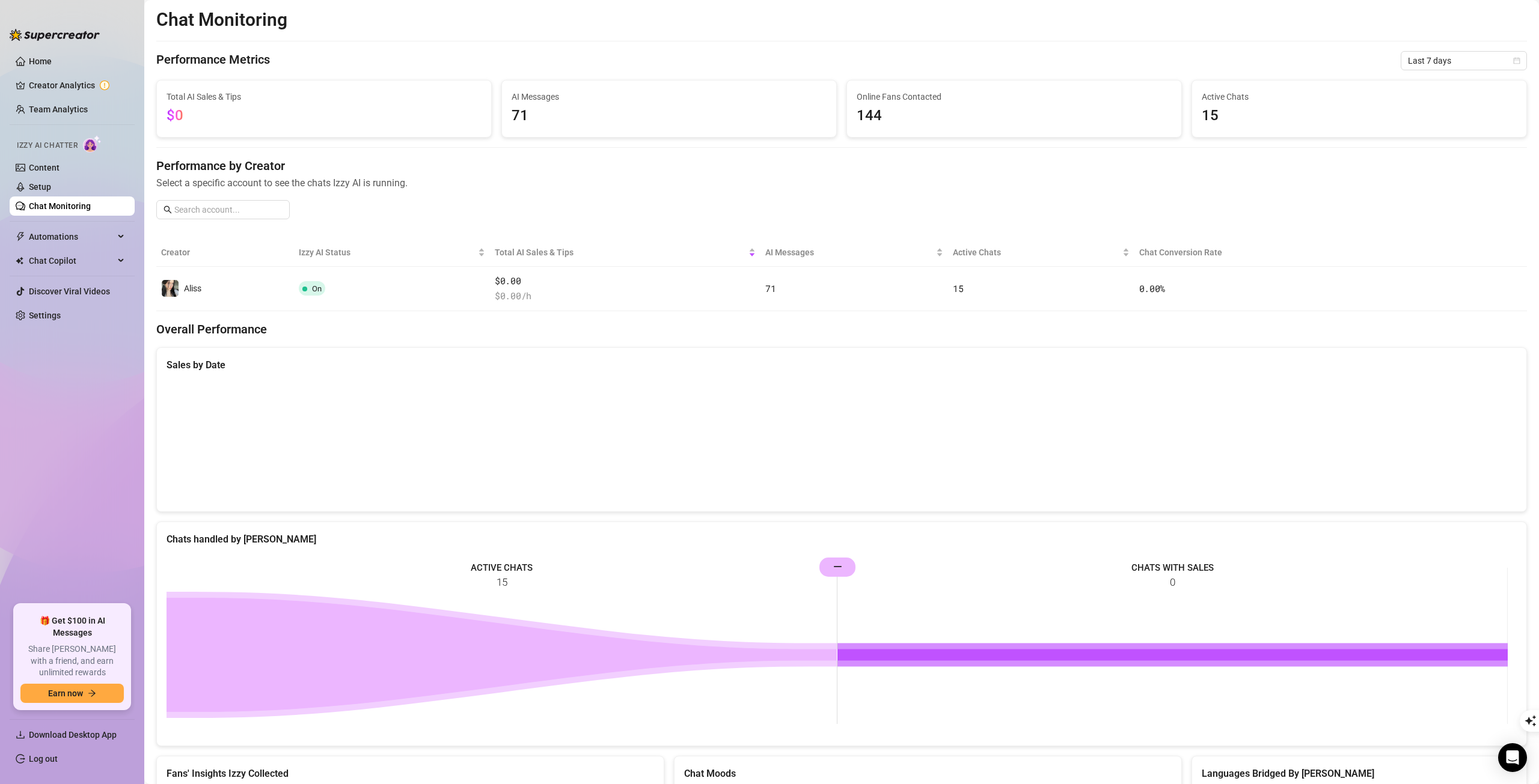
scroll to position [71, 0]
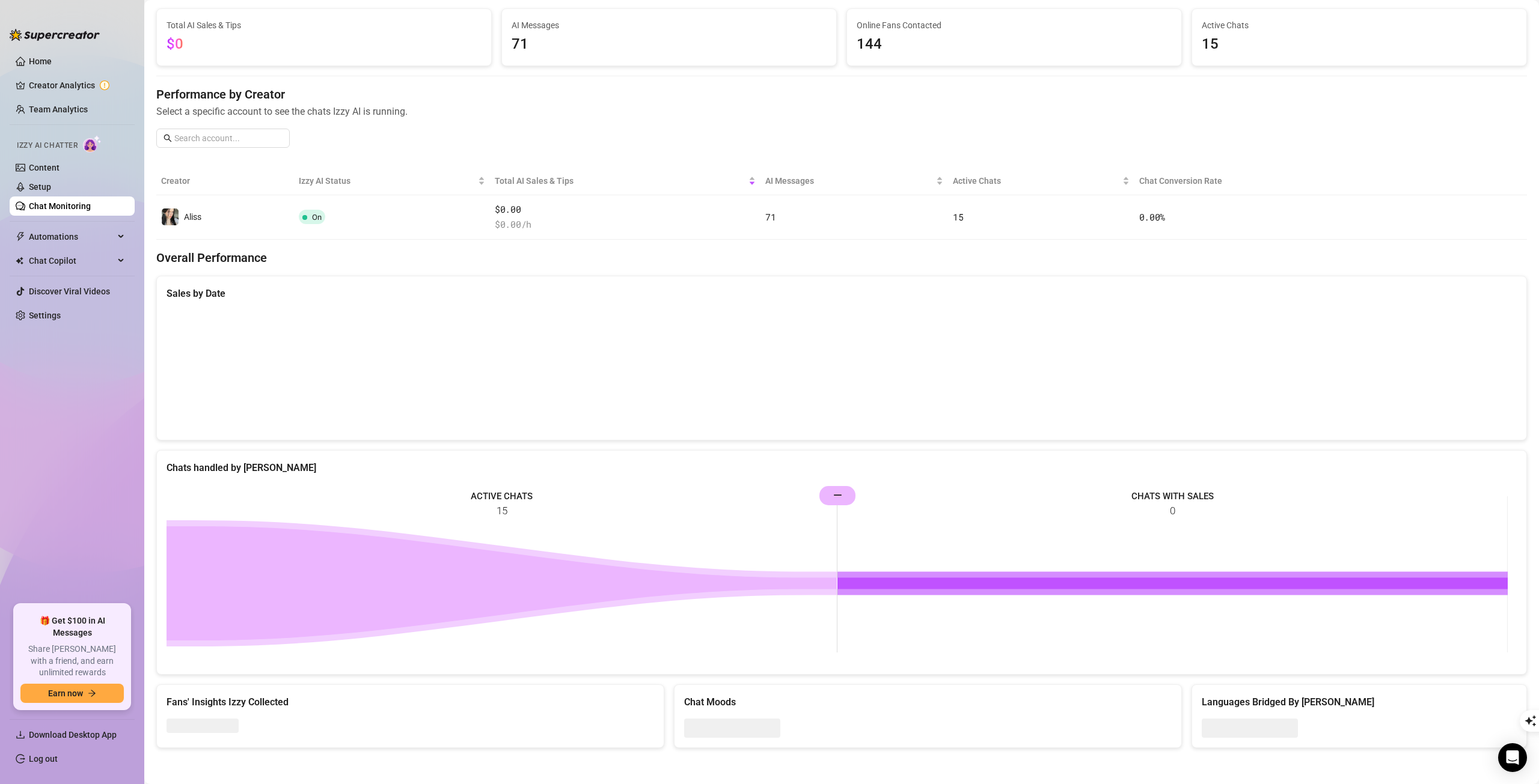
click at [52, 66] on link "Home" at bounding box center [40, 61] width 23 height 10
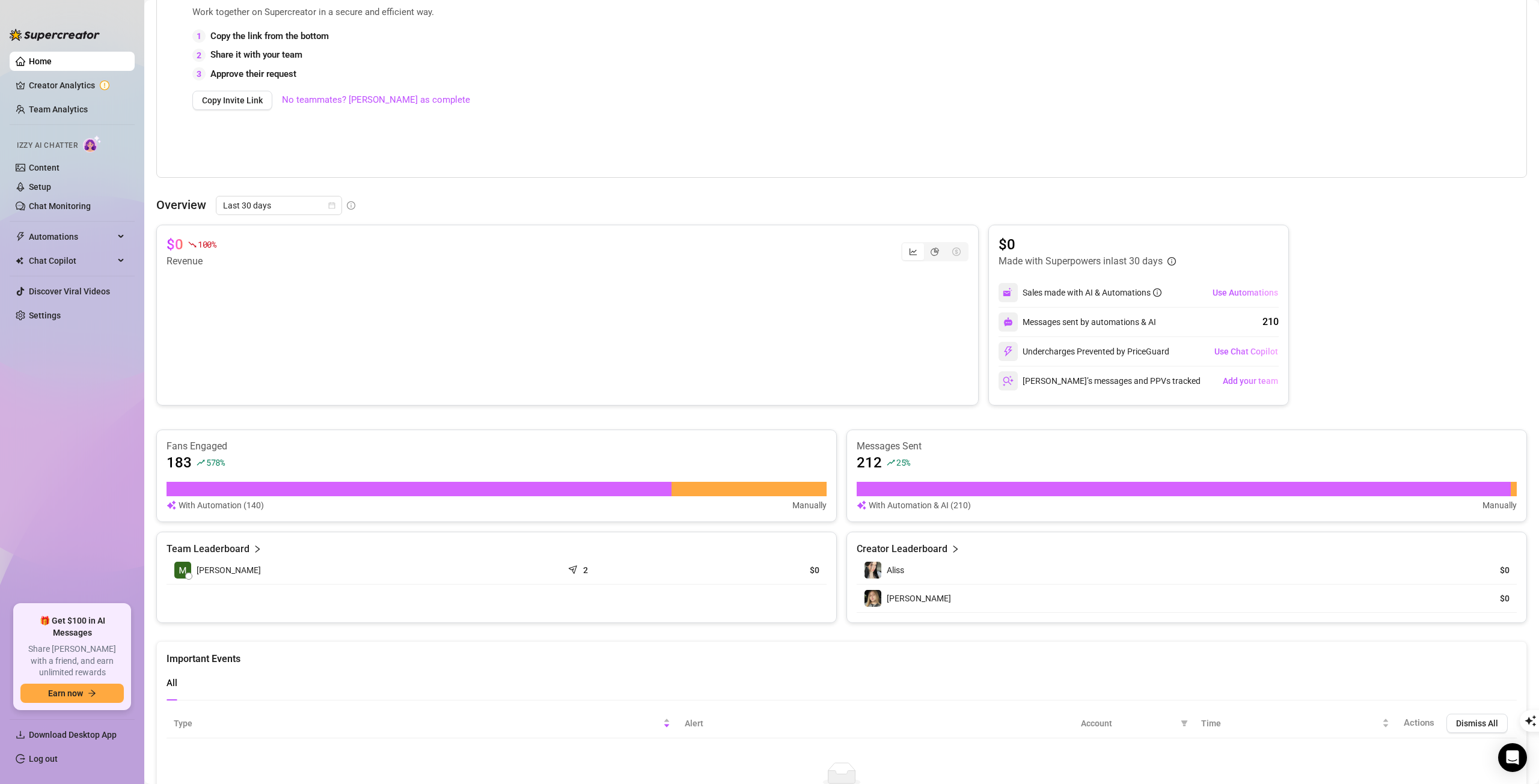
scroll to position [361, 0]
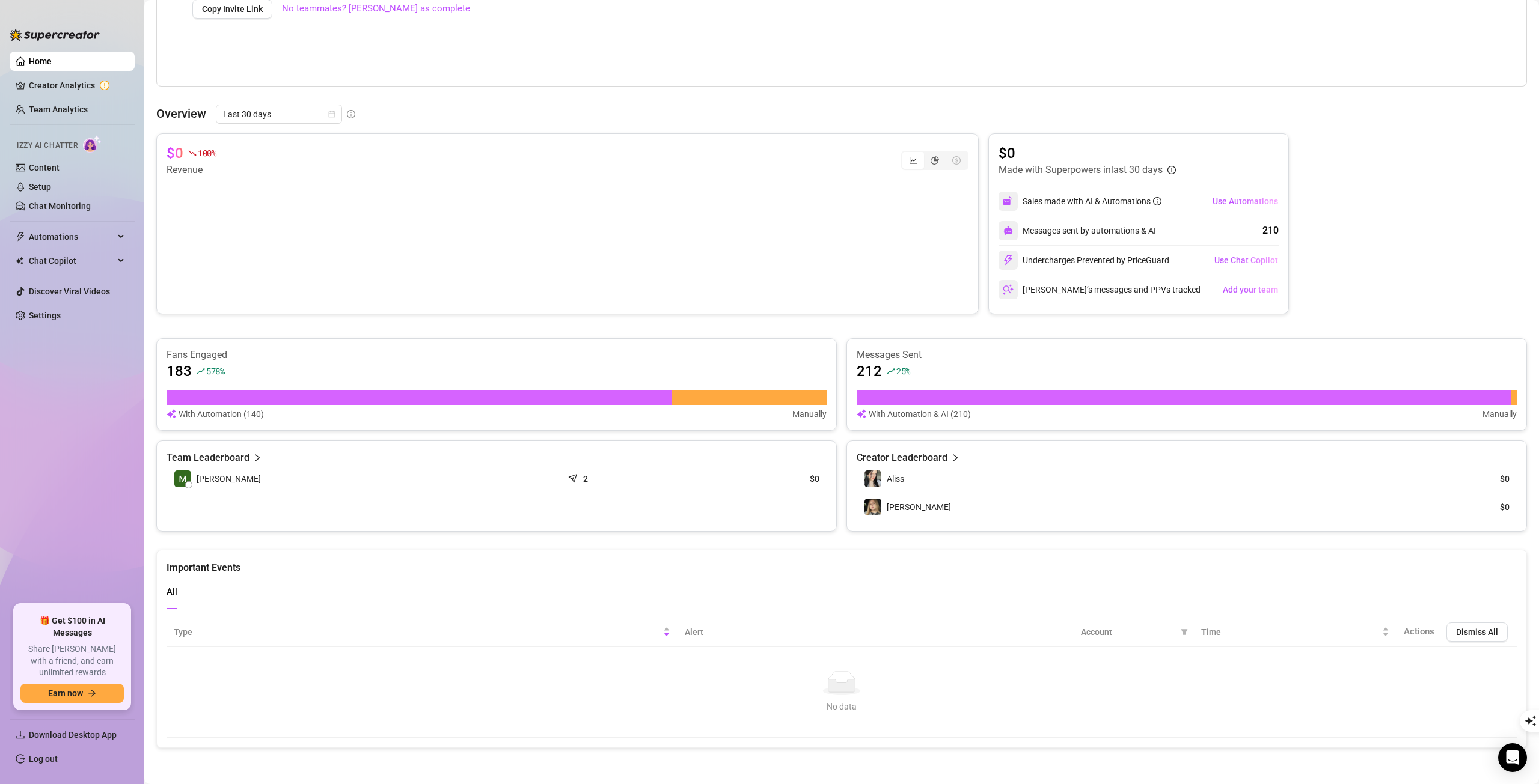
click at [911, 513] on div "[PERSON_NAME]" at bounding box center [1151, 507] width 576 height 18
click at [875, 507] on img at bounding box center [873, 507] width 17 height 17
click at [71, 83] on link "Creator Analytics" at bounding box center [77, 85] width 96 height 19
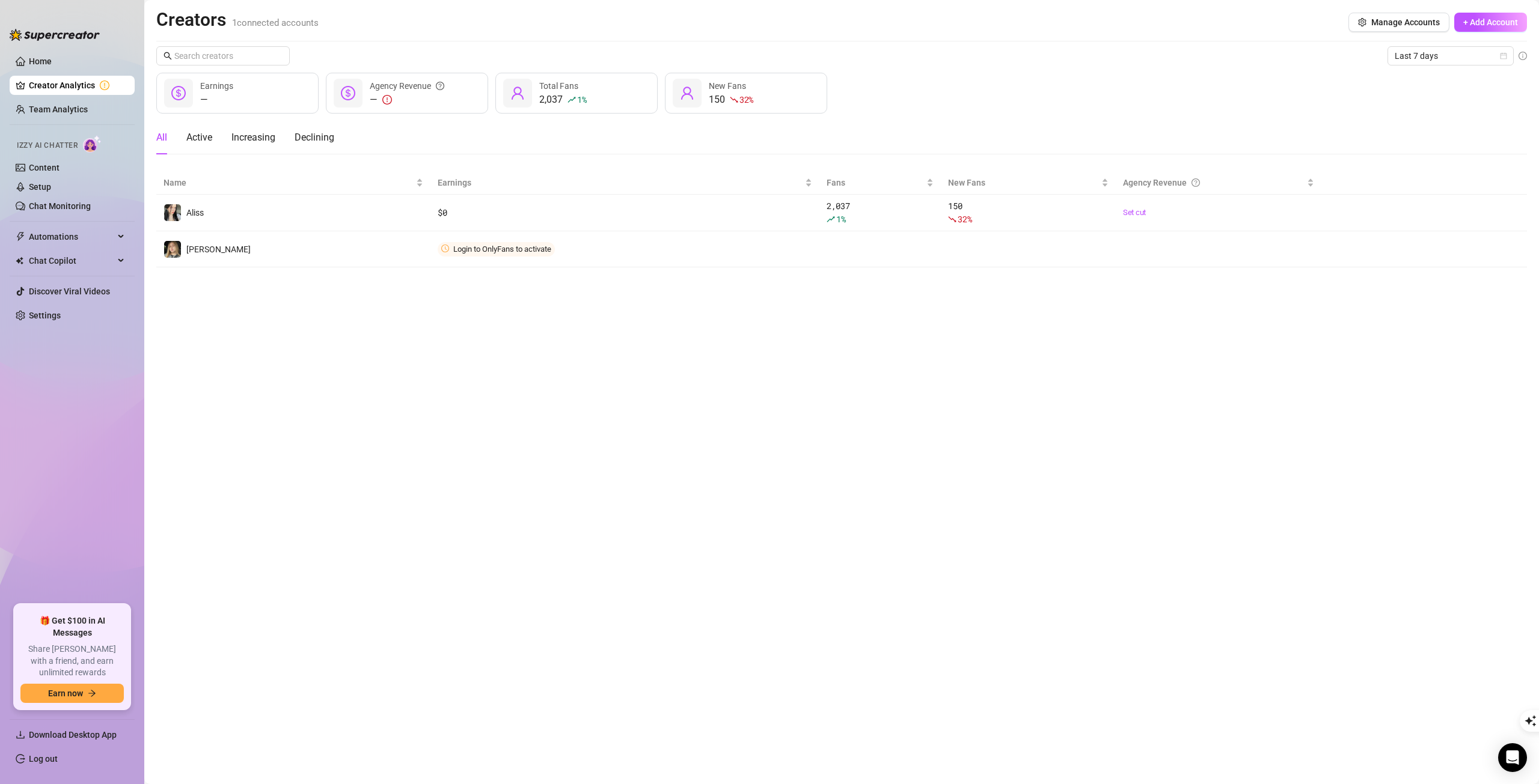
click at [516, 254] on span "Login to OnlyFans to activate" at bounding box center [496, 249] width 117 height 14
click at [0, 0] on span "Connect" at bounding box center [0, 0] width 0 height 0
click at [0, 0] on button "Connect" at bounding box center [0, 0] width 0 height 0
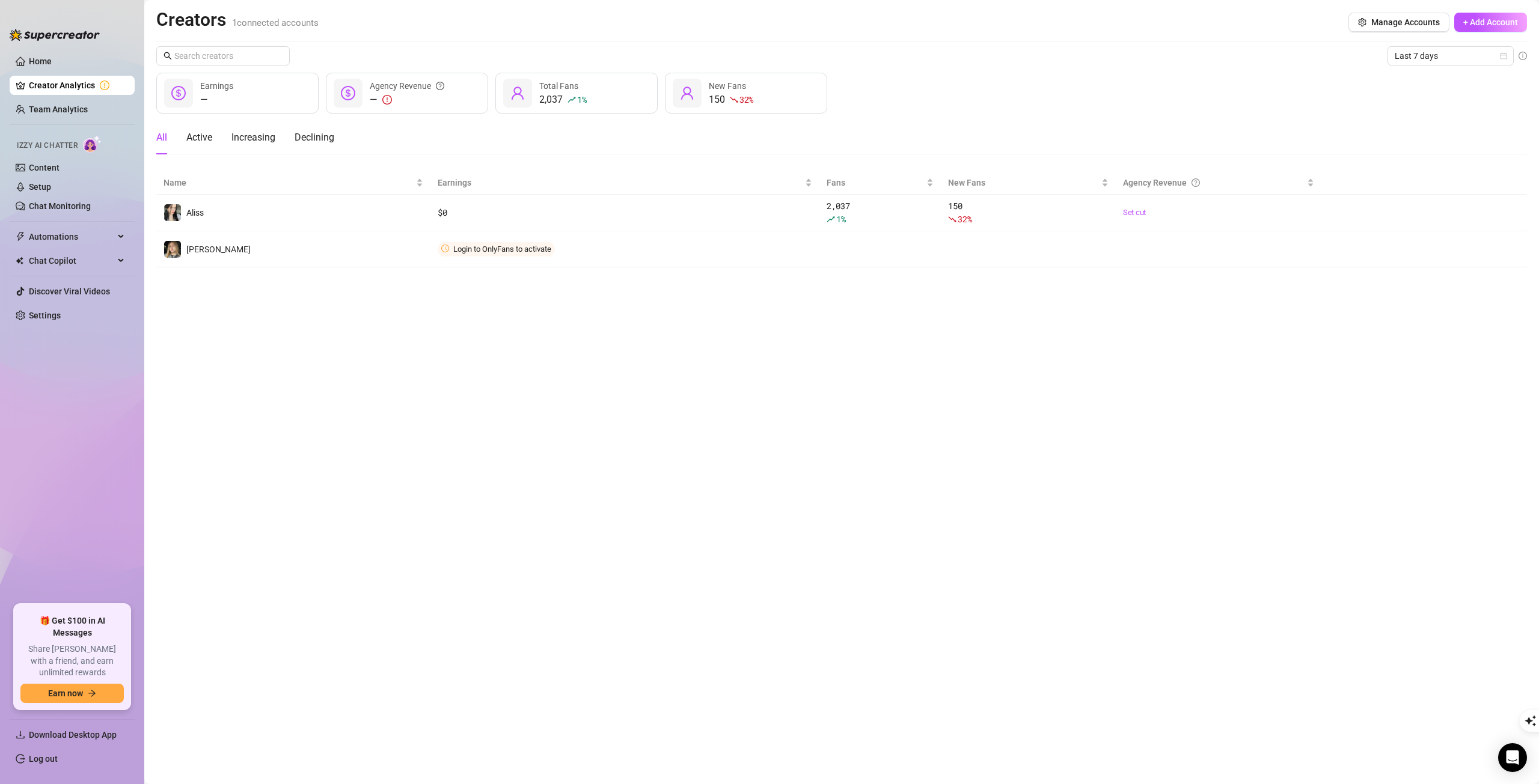
click at [0, 0] on button "Connect" at bounding box center [0, 0] width 0 height 0
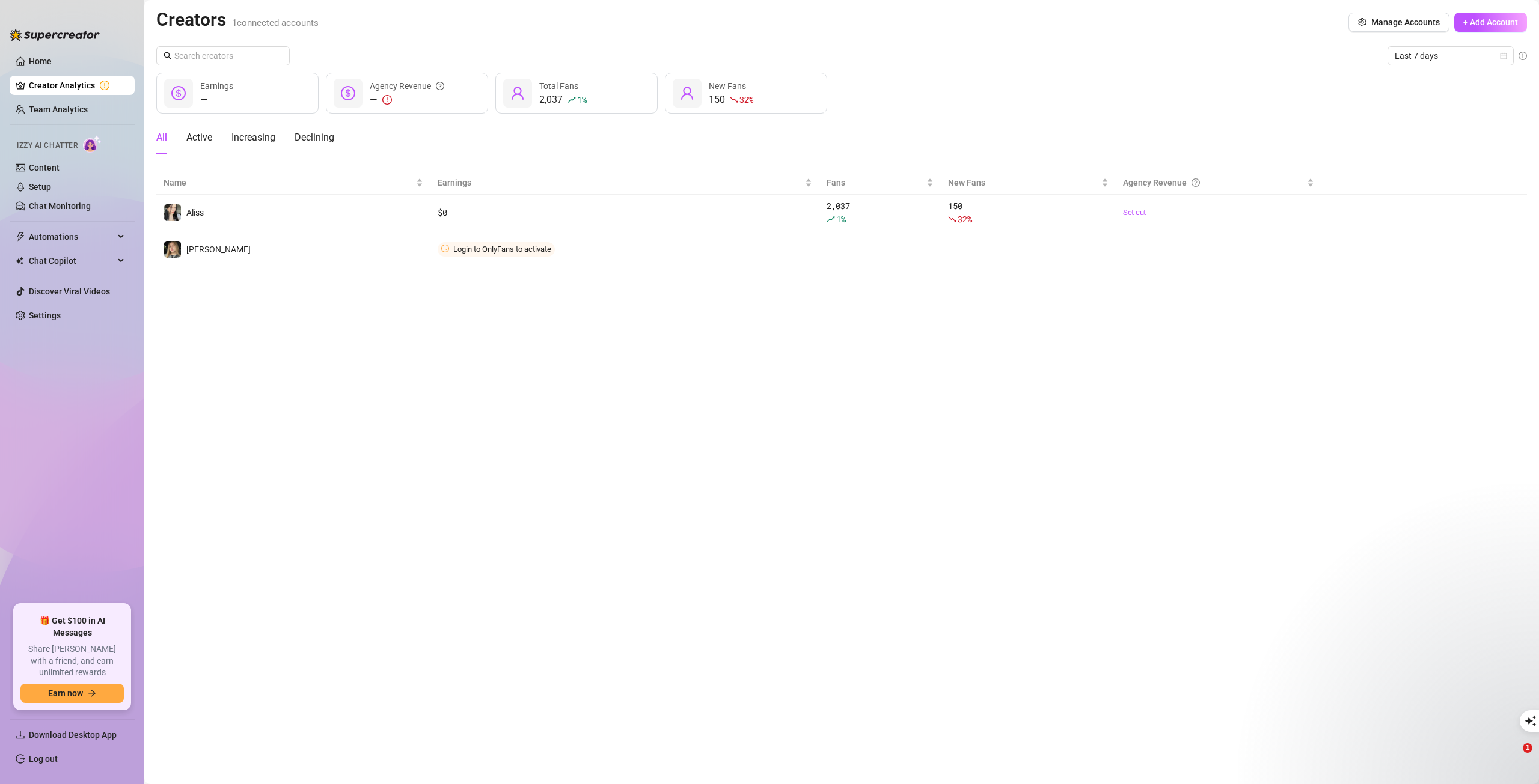
click at [0, 0] on span "button" at bounding box center [0, 0] width 0 height 0
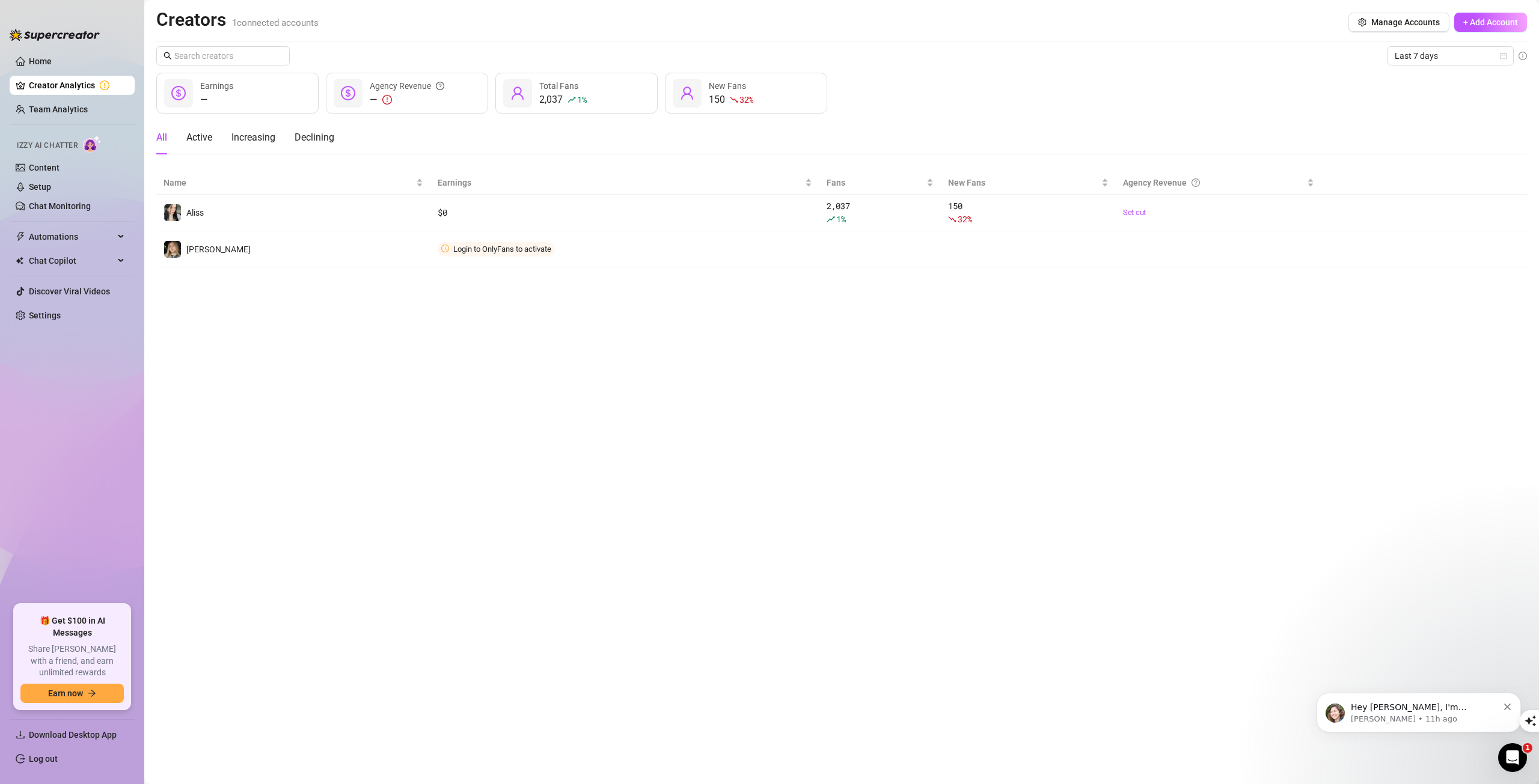
click at [0, 0] on span "button" at bounding box center [0, 0] width 0 height 0
drag, startPoint x: 1372, startPoint y: 241, endPoint x: 1372, endPoint y: 227, distance: 14.0
click at [0, 0] on span "button" at bounding box center [0, 0] width 0 height 0
